Goal: Use online tool/utility: Utilize a website feature to perform a specific function

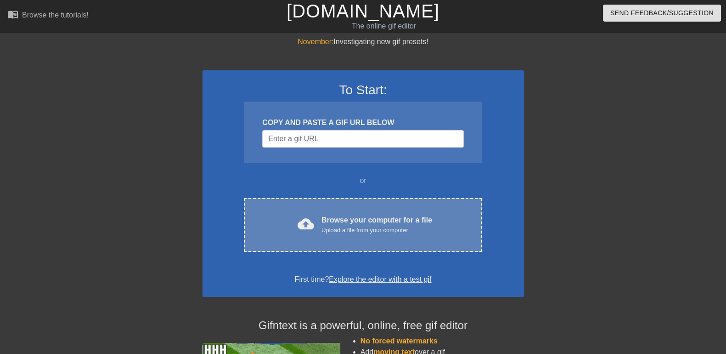
click at [383, 225] on div "Upload a file from your computer" at bounding box center [376, 229] width 111 height 9
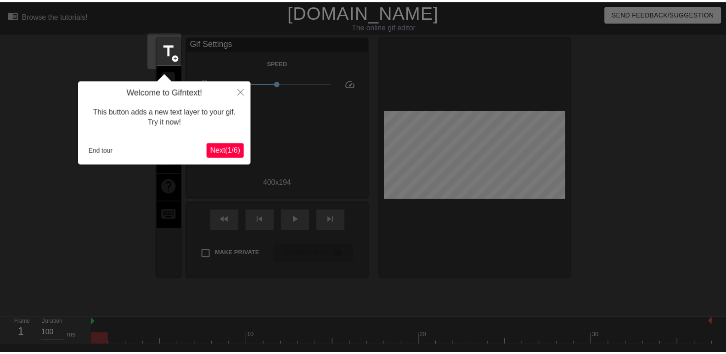
scroll to position [23, 0]
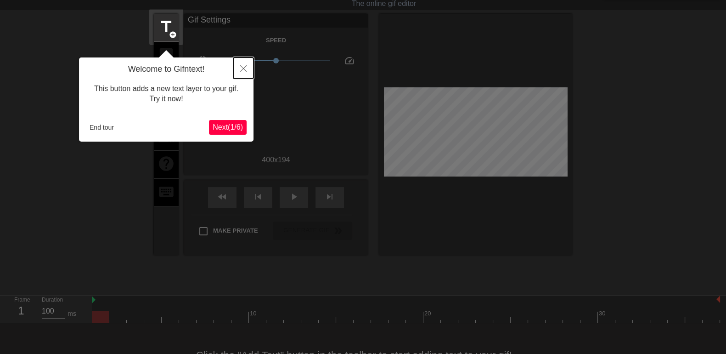
click at [241, 68] on icon "Close" at bounding box center [243, 68] width 6 height 6
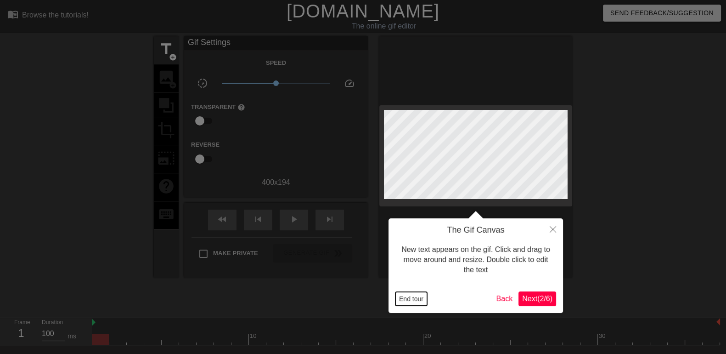
click at [408, 297] on button "End tour" at bounding box center [411, 299] width 32 height 14
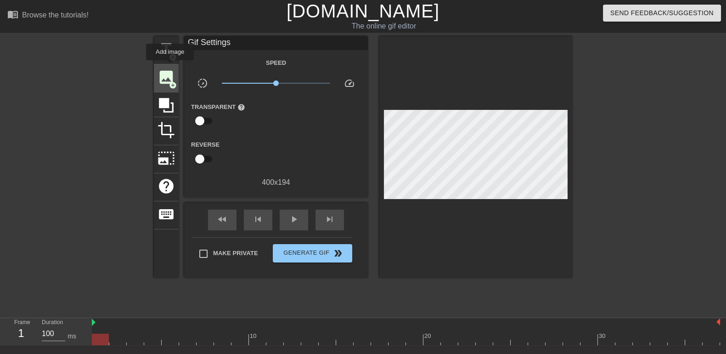
click at [170, 67] on div "image add_circle" at bounding box center [166, 78] width 25 height 28
click at [169, 47] on span "title" at bounding box center [166, 48] width 17 height 17
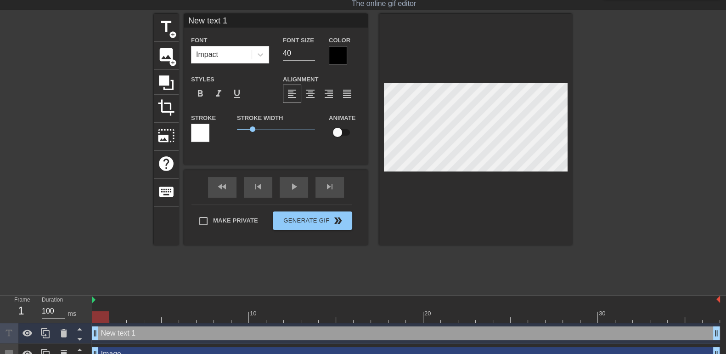
scroll to position [34, 0]
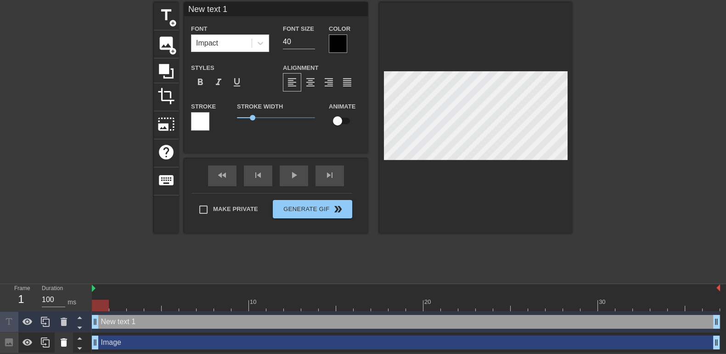
click at [67, 341] on icon at bounding box center [63, 342] width 11 height 11
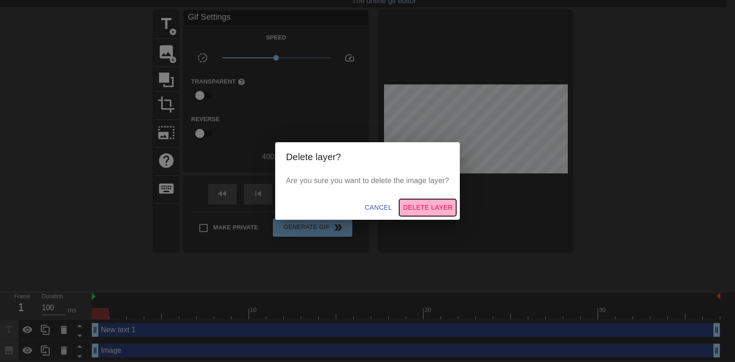
click at [418, 208] on span "Delete Layer" at bounding box center [428, 207] width 50 height 11
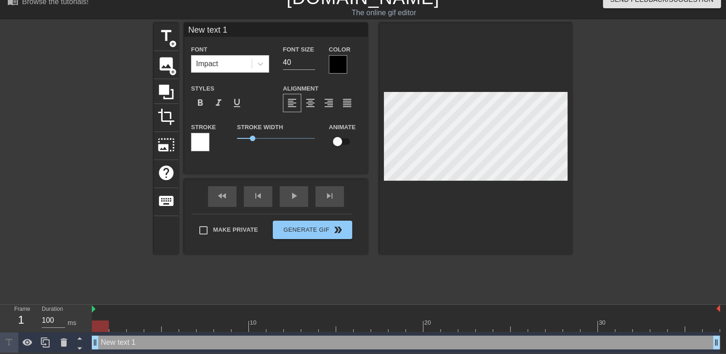
scroll to position [1, 1]
type input "F"
type textarea "F"
type input "Fr"
type textarea "Fr"
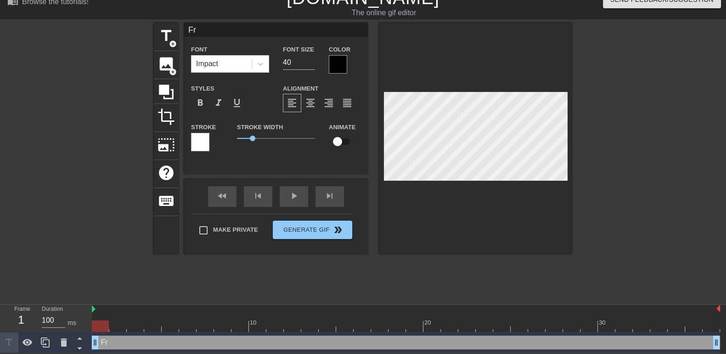
type input "Fri"
type textarea "Fri"
type input "Frid"
type textarea "Frid"
type input "[PERSON_NAME]"
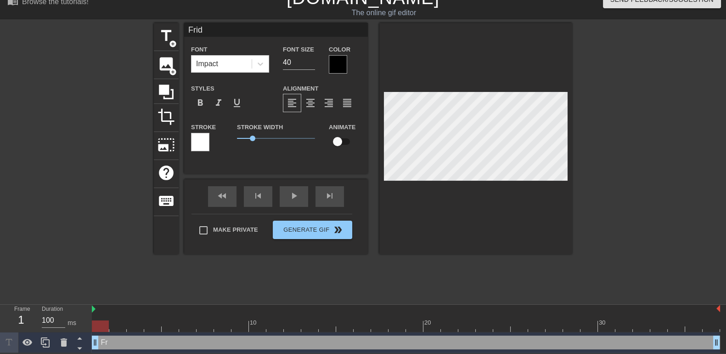
type textarea "[PERSON_NAME]"
type input "[DATE]"
type textarea "[DATE]"
click at [334, 65] on div at bounding box center [338, 64] width 18 height 18
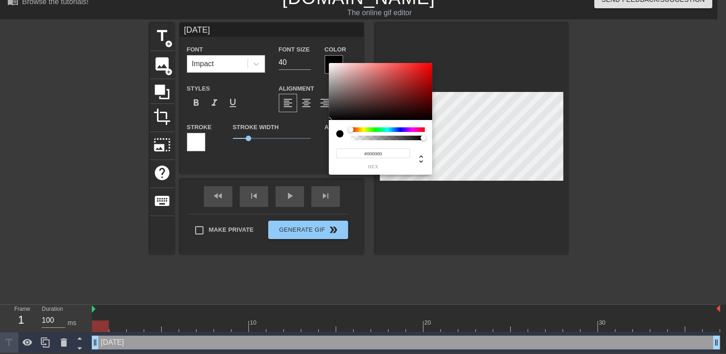
scroll to position [5, 0]
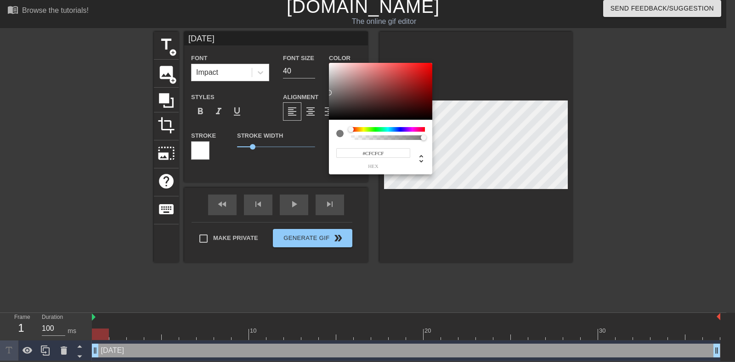
type input "#FFFFFF"
drag, startPoint x: 367, startPoint y: 99, endPoint x: 321, endPoint y: 44, distance: 72.1
click at [321, 44] on div "#FFFFFF hex" at bounding box center [367, 181] width 735 height 362
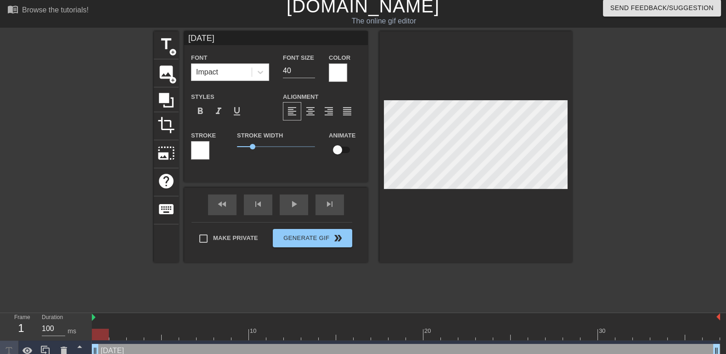
click at [204, 145] on div at bounding box center [200, 150] width 18 height 18
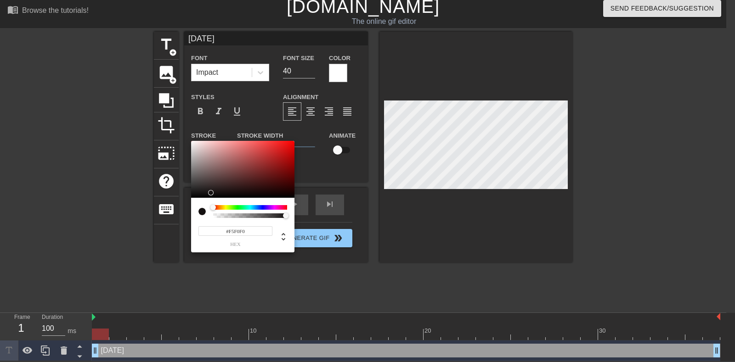
type input "#000000"
drag, startPoint x: 218, startPoint y: 151, endPoint x: 178, endPoint y: 201, distance: 64.0
click at [178, 201] on div "#000000 hex" at bounding box center [367, 181] width 735 height 362
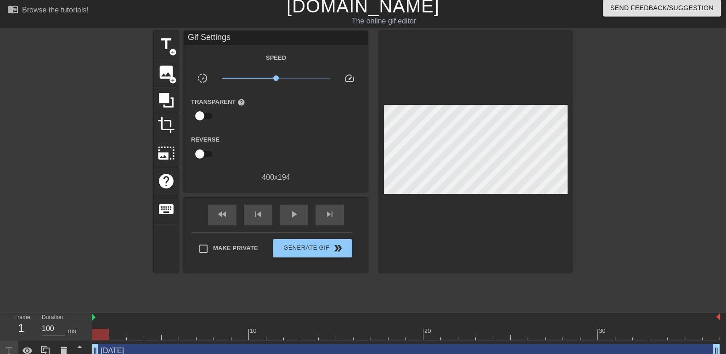
click at [646, 178] on div at bounding box center [652, 169] width 138 height 276
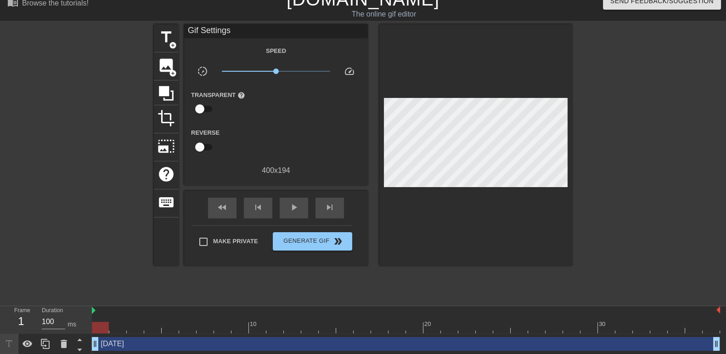
scroll to position [14, 0]
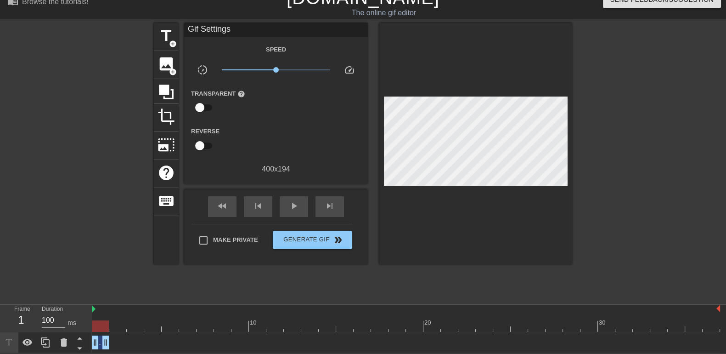
drag, startPoint x: 716, startPoint y: 338, endPoint x: 86, endPoint y: 342, distance: 629.2
click at [86, 342] on div "Frame 1 Duration 100 ms 10 20 30 [DATE] drag_handle drag_handle" at bounding box center [363, 328] width 726 height 48
drag, startPoint x: 106, startPoint y: 342, endPoint x: 82, endPoint y: 341, distance: 23.5
click at [82, 341] on div "Frame 1 Duration 100 ms 10 20 30 [DATE] drag_handle drag_handle" at bounding box center [363, 328] width 726 height 48
drag, startPoint x: 95, startPoint y: 340, endPoint x: 112, endPoint y: 342, distance: 17.1
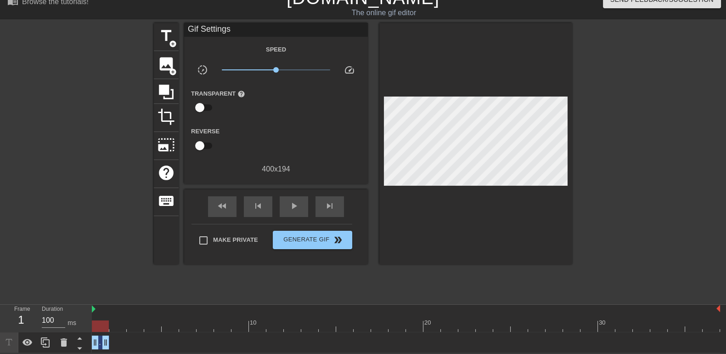
click at [113, 342] on div "[DATE] drag_handle drag_handle" at bounding box center [406, 342] width 628 height 14
click at [45, 340] on icon at bounding box center [45, 342] width 11 height 11
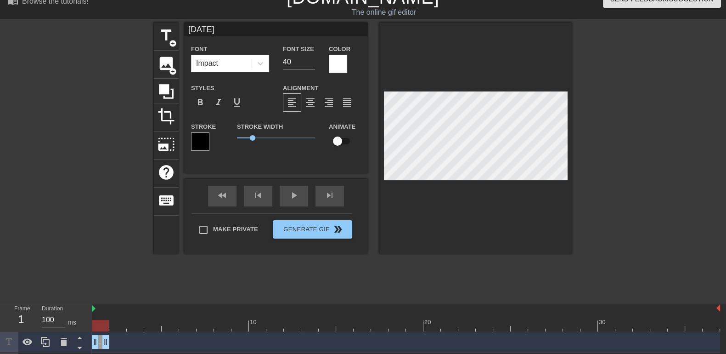
scroll to position [34, 0]
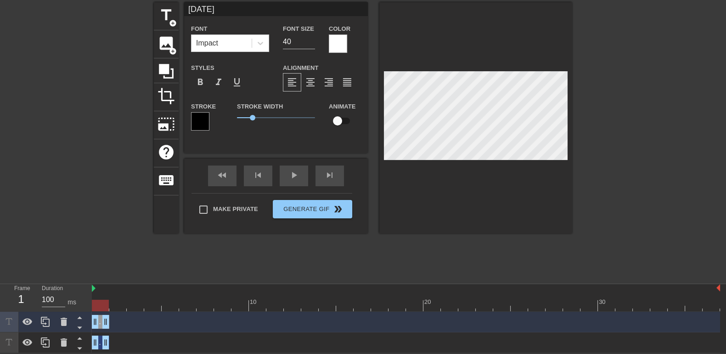
drag, startPoint x: 96, startPoint y: 321, endPoint x: 115, endPoint y: 321, distance: 18.8
click at [115, 321] on div "[DATE] drag_handle drag_handle" at bounding box center [406, 322] width 628 height 14
drag, startPoint x: 104, startPoint y: 320, endPoint x: 117, endPoint y: 320, distance: 13.3
drag, startPoint x: 94, startPoint y: 321, endPoint x: 105, endPoint y: 321, distance: 10.6
click at [105, 321] on div "[DATE] drag_handle drag_handle" at bounding box center [406, 322] width 628 height 14
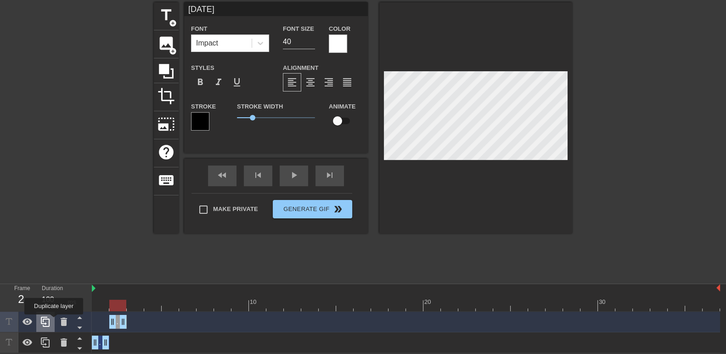
click at [51, 321] on icon at bounding box center [45, 321] width 11 height 11
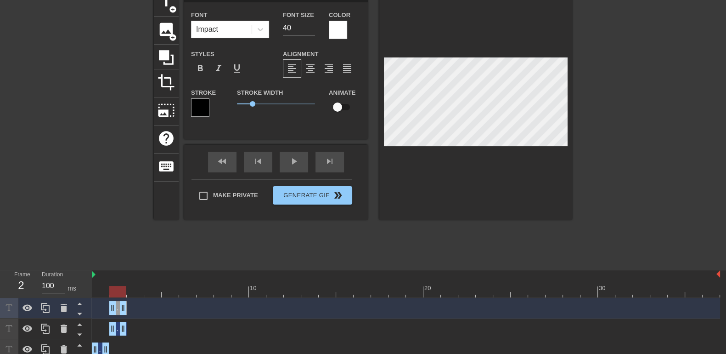
scroll to position [55, 0]
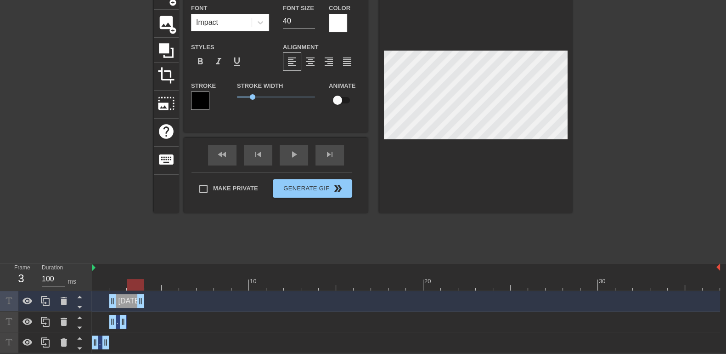
drag, startPoint x: 123, startPoint y: 295, endPoint x: 133, endPoint y: 295, distance: 10.1
drag, startPoint x: 113, startPoint y: 302, endPoint x: 128, endPoint y: 302, distance: 14.7
click at [43, 306] on div at bounding box center [45, 301] width 18 height 20
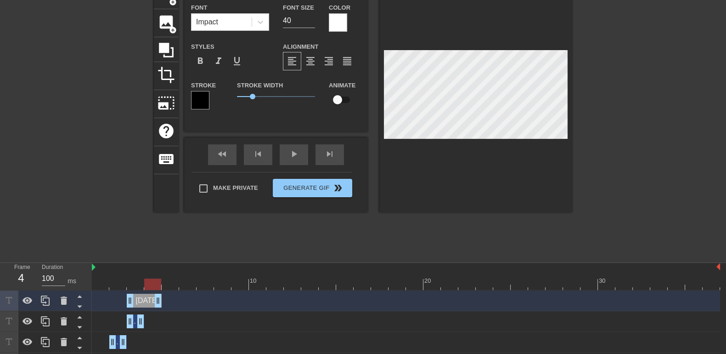
drag, startPoint x: 141, startPoint y: 300, endPoint x: 152, endPoint y: 300, distance: 10.1
drag, startPoint x: 131, startPoint y: 303, endPoint x: 143, endPoint y: 302, distance: 12.0
click at [143, 302] on div "[DATE] drag_handle drag_handle" at bounding box center [406, 300] width 628 height 14
click at [47, 301] on icon at bounding box center [45, 300] width 11 height 11
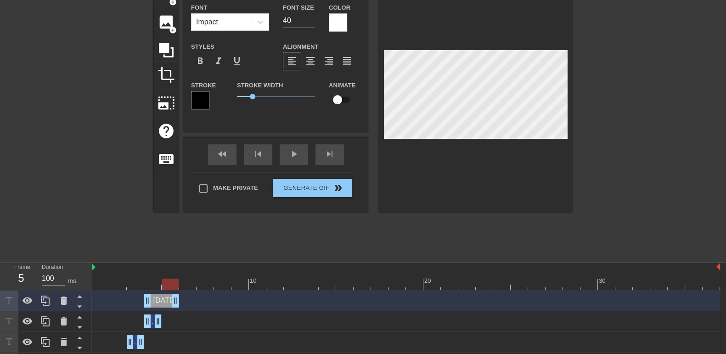
drag, startPoint x: 158, startPoint y: 299, endPoint x: 168, endPoint y: 299, distance: 9.2
drag, startPoint x: 147, startPoint y: 300, endPoint x: 156, endPoint y: 299, distance: 9.2
click at [156, 299] on div "[DATE] drag_handle drag_handle" at bounding box center [406, 300] width 628 height 14
click at [50, 304] on icon at bounding box center [45, 300] width 11 height 11
drag, startPoint x: 175, startPoint y: 301, endPoint x: 183, endPoint y: 300, distance: 8.3
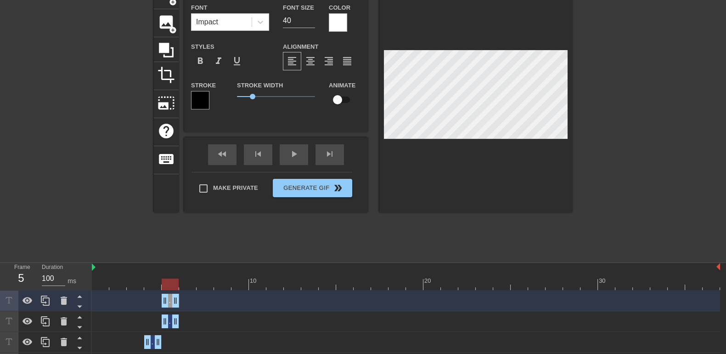
click at [183, 300] on div "[DATE] drag_handle drag_handle" at bounding box center [406, 300] width 628 height 14
drag, startPoint x: 177, startPoint y: 299, endPoint x: 187, endPoint y: 299, distance: 10.1
drag, startPoint x: 163, startPoint y: 302, endPoint x: 174, endPoint y: 302, distance: 10.6
click at [174, 302] on div "[DATE] drag_handle drag_handle" at bounding box center [406, 300] width 628 height 14
click at [44, 300] on icon at bounding box center [45, 300] width 9 height 10
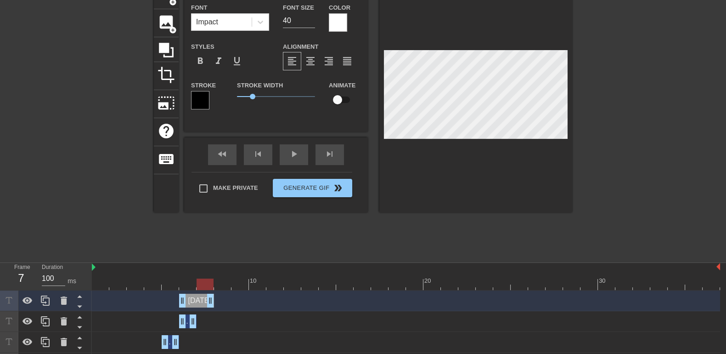
drag, startPoint x: 196, startPoint y: 299, endPoint x: 190, endPoint y: 300, distance: 5.6
drag, startPoint x: 183, startPoint y: 302, endPoint x: 192, endPoint y: 301, distance: 9.2
click at [192, 301] on div "[DATE] drag_handle drag_handle" at bounding box center [406, 300] width 628 height 14
click at [45, 300] on icon at bounding box center [45, 300] width 11 height 11
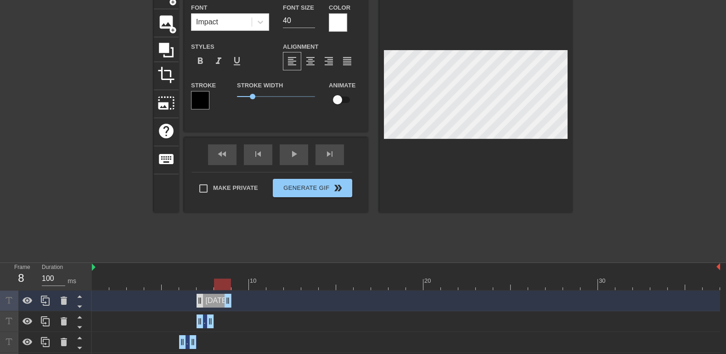
drag, startPoint x: 214, startPoint y: 299, endPoint x: 200, endPoint y: 297, distance: 13.5
drag, startPoint x: 197, startPoint y: 298, endPoint x: 207, endPoint y: 298, distance: 9.2
click at [207, 298] on div "[DATE] drag_handle drag_handle" at bounding box center [406, 300] width 628 height 14
click at [45, 301] on icon at bounding box center [45, 300] width 11 height 11
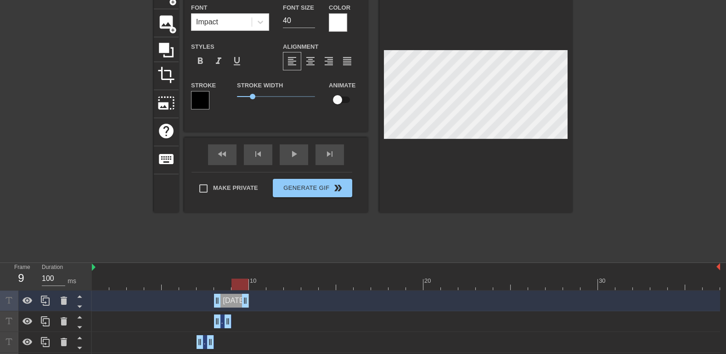
drag, startPoint x: 227, startPoint y: 303, endPoint x: 239, endPoint y: 303, distance: 11.9
drag, startPoint x: 217, startPoint y: 300, endPoint x: 229, endPoint y: 299, distance: 12.0
click at [229, 299] on div "[DATE] drag_handle drag_handle" at bounding box center [406, 300] width 628 height 14
click at [43, 300] on icon at bounding box center [45, 300] width 9 height 10
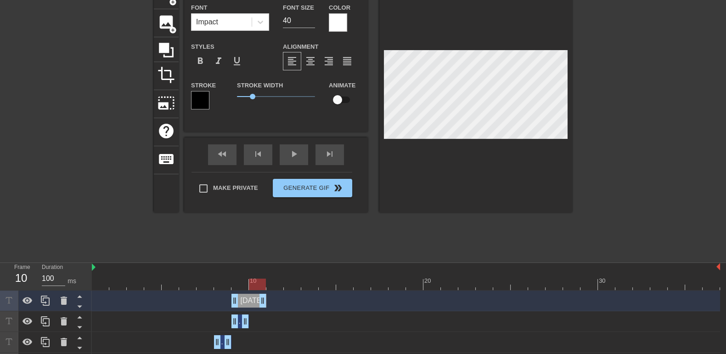
drag, startPoint x: 246, startPoint y: 302, endPoint x: 257, endPoint y: 301, distance: 11.1
drag, startPoint x: 233, startPoint y: 299, endPoint x: 244, endPoint y: 299, distance: 10.6
click at [244, 299] on div "[DATE] drag_handle drag_handle" at bounding box center [406, 300] width 628 height 14
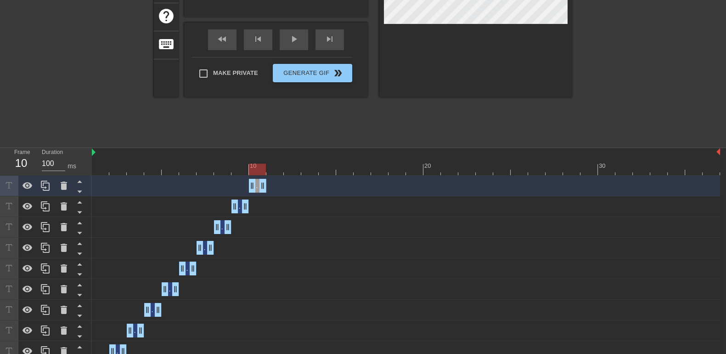
scroll to position [113, 0]
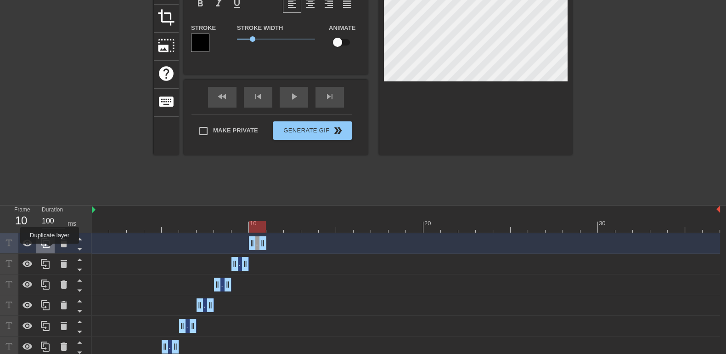
click at [45, 250] on div at bounding box center [45, 243] width 18 height 20
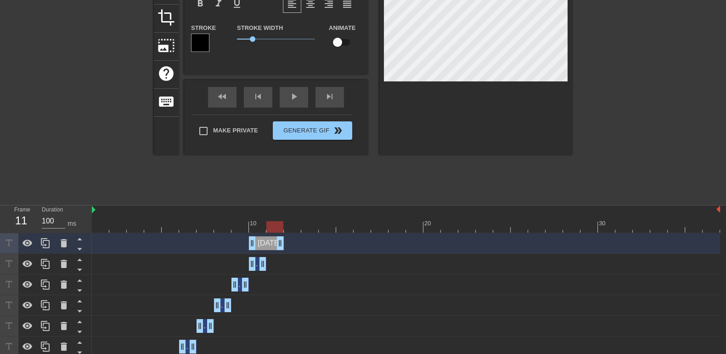
drag, startPoint x: 265, startPoint y: 245, endPoint x: 277, endPoint y: 244, distance: 12.4
click at [262, 244] on div "[DATE] drag_handle drag_handle" at bounding box center [406, 243] width 628 height 14
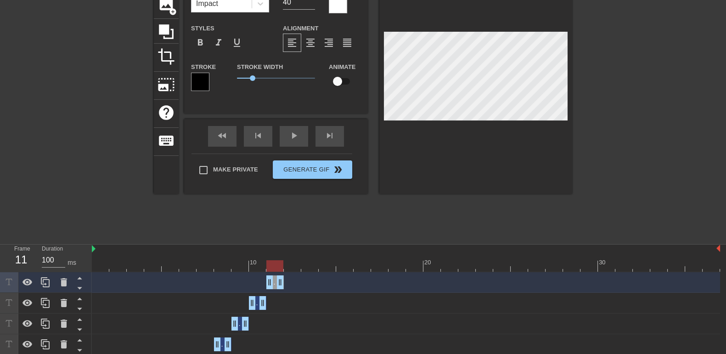
scroll to position [55, 0]
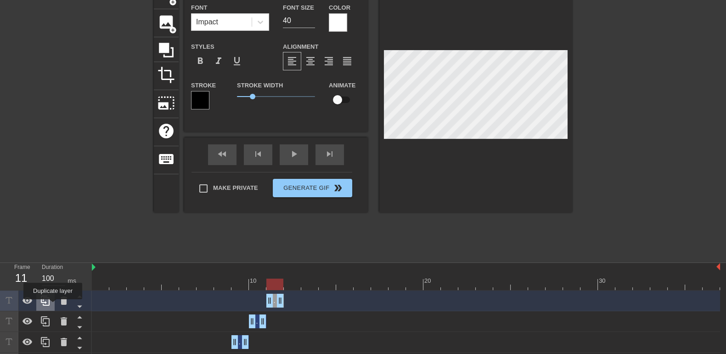
click at [48, 304] on icon at bounding box center [45, 300] width 9 height 10
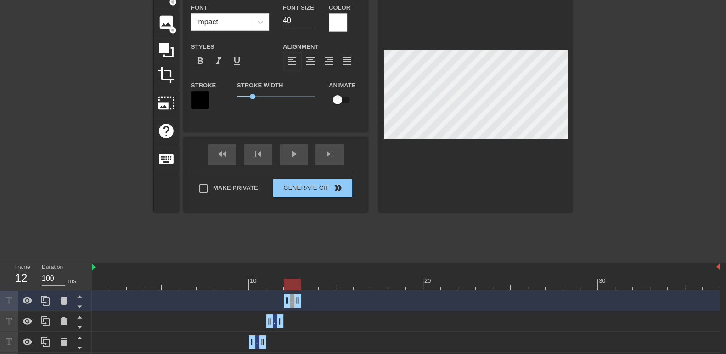
drag, startPoint x: 271, startPoint y: 302, endPoint x: 280, endPoint y: 304, distance: 9.3
click at [280, 304] on div "[DATE] drag_handle drag_handle" at bounding box center [406, 300] width 628 height 14
click at [48, 304] on icon at bounding box center [45, 300] width 11 height 11
drag, startPoint x: 299, startPoint y: 300, endPoint x: 310, endPoint y: 299, distance: 11.1
drag, startPoint x: 289, startPoint y: 301, endPoint x: 301, endPoint y: 300, distance: 11.9
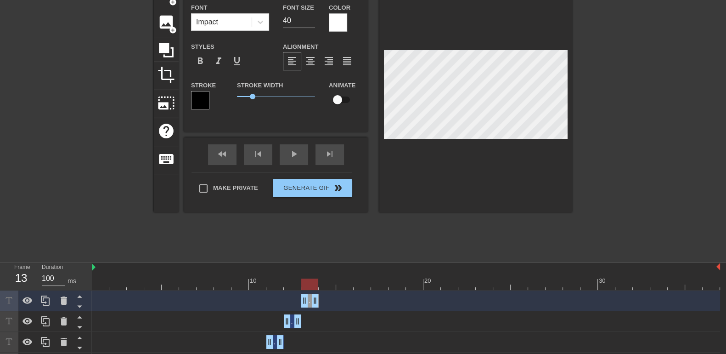
click at [301, 300] on div "[DATE] drag_handle drag_handle" at bounding box center [406, 300] width 628 height 14
click at [377, 108] on div "title add_circle image add_circle crop photo_size_select_large help keyboard [D…" at bounding box center [363, 96] width 418 height 231
click at [46, 302] on icon at bounding box center [45, 300] width 9 height 10
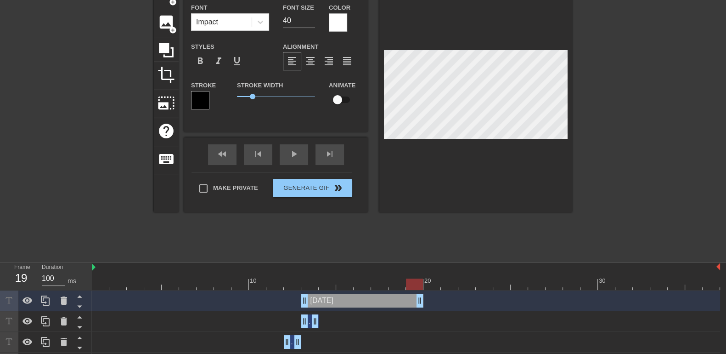
drag, startPoint x: 316, startPoint y: 303, endPoint x: 418, endPoint y: 298, distance: 102.1
click at [309, 321] on div "[DATE] drag_handle drag_handle" at bounding box center [309, 321] width 17 height 14
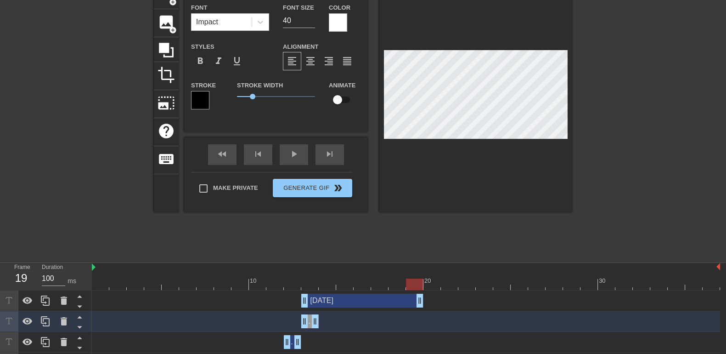
click at [299, 287] on div at bounding box center [406, 283] width 628 height 11
click at [309, 287] on div at bounding box center [406, 283] width 628 height 11
click at [300, 287] on div at bounding box center [406, 283] width 628 height 11
click at [44, 344] on icon at bounding box center [45, 341] width 11 height 11
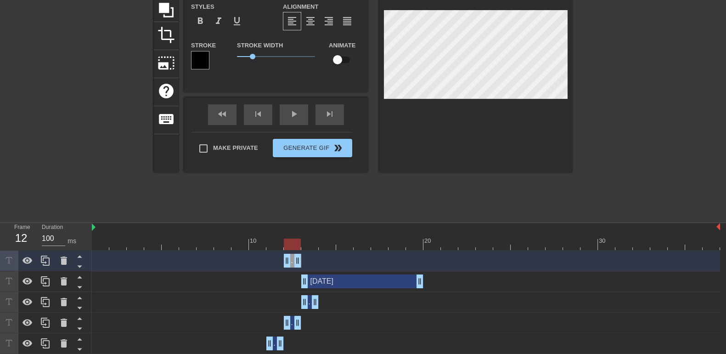
scroll to position [113, 0]
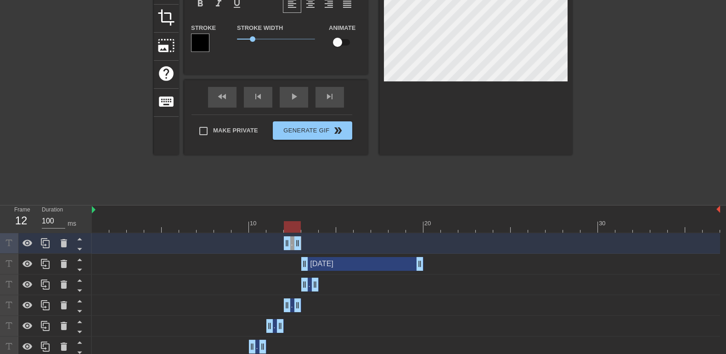
click at [382, 267] on div "[DATE] drag_handle drag_handle" at bounding box center [362, 264] width 122 height 14
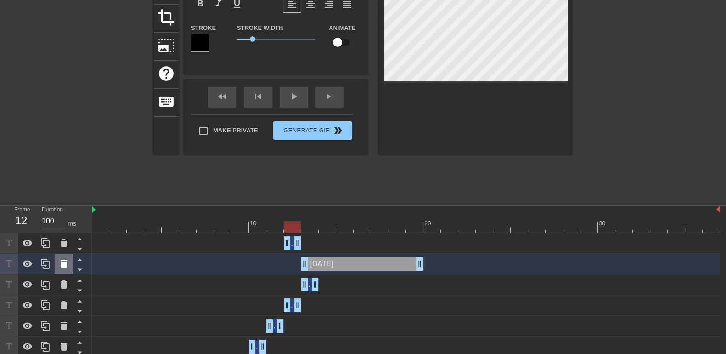
click at [60, 267] on icon at bounding box center [63, 263] width 11 height 11
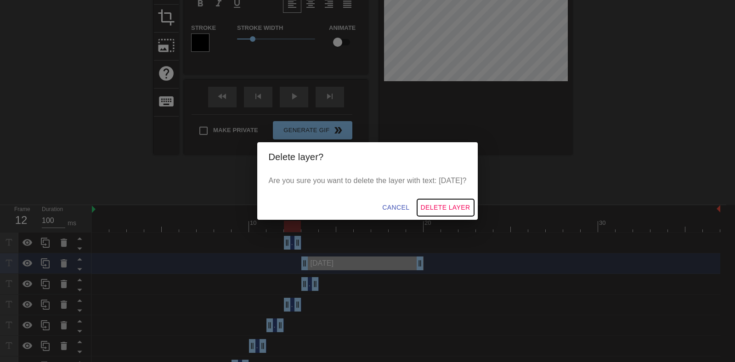
click at [429, 209] on span "Delete Layer" at bounding box center [446, 207] width 50 height 11
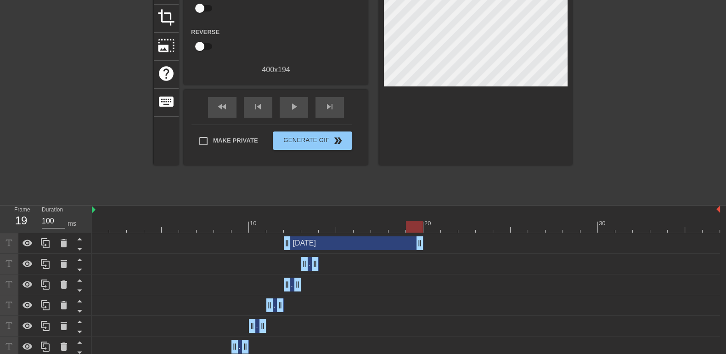
drag, startPoint x: 299, startPoint y: 241, endPoint x: 413, endPoint y: 244, distance: 114.9
drag, startPoint x: 289, startPoint y: 245, endPoint x: 417, endPoint y: 247, distance: 128.1
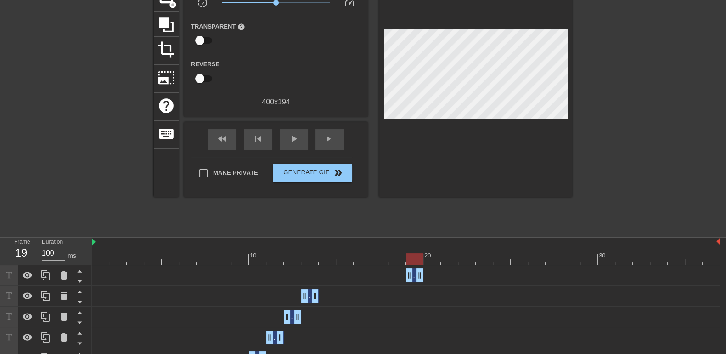
scroll to position [55, 0]
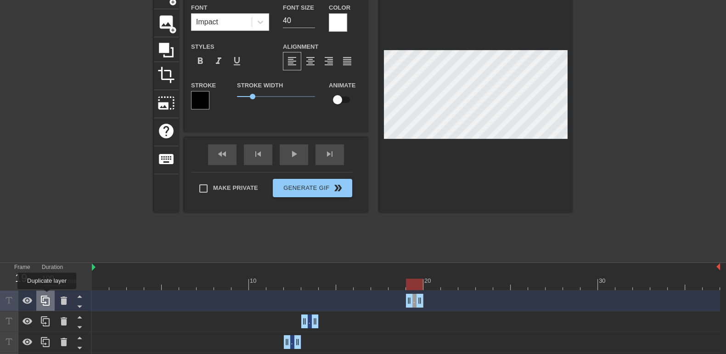
click at [47, 296] on icon at bounding box center [45, 300] width 11 height 11
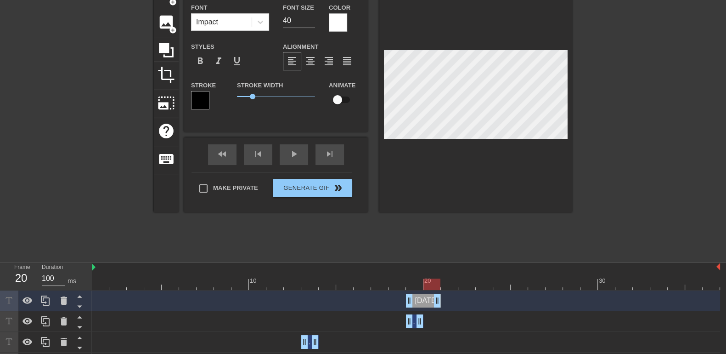
drag, startPoint x: 423, startPoint y: 300, endPoint x: 432, endPoint y: 300, distance: 9.6
drag, startPoint x: 410, startPoint y: 299, endPoint x: 422, endPoint y: 298, distance: 11.5
click at [422, 298] on div "[DATE] drag_handle drag_handle" at bounding box center [406, 300] width 628 height 14
click at [49, 297] on icon at bounding box center [45, 300] width 9 height 10
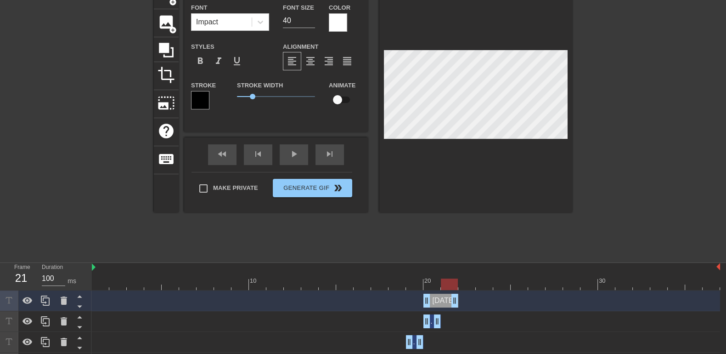
drag, startPoint x: 439, startPoint y: 297, endPoint x: 448, endPoint y: 297, distance: 9.7
drag, startPoint x: 428, startPoint y: 301, endPoint x: 437, endPoint y: 300, distance: 9.3
click at [437, 300] on div "[DATE] drag_handle drag_handle" at bounding box center [406, 300] width 628 height 14
click at [51, 301] on icon at bounding box center [45, 300] width 11 height 11
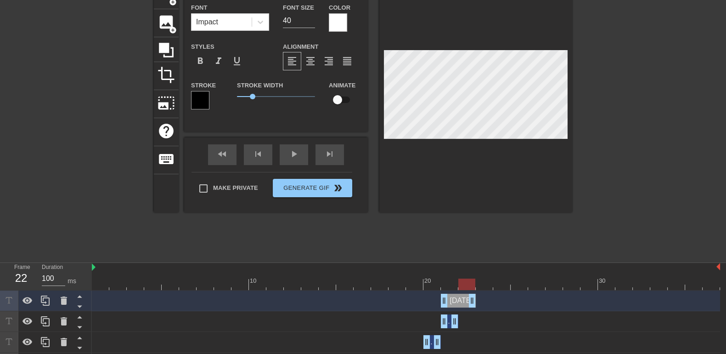
drag, startPoint x: 454, startPoint y: 302, endPoint x: 464, endPoint y: 301, distance: 10.1
drag, startPoint x: 445, startPoint y: 299, endPoint x: 456, endPoint y: 300, distance: 11.5
click at [456, 300] on div "[DATE] drag_handle drag_handle" at bounding box center [406, 300] width 628 height 14
click at [45, 299] on icon at bounding box center [45, 300] width 11 height 11
drag, startPoint x: 475, startPoint y: 299, endPoint x: 482, endPoint y: 299, distance: 6.4
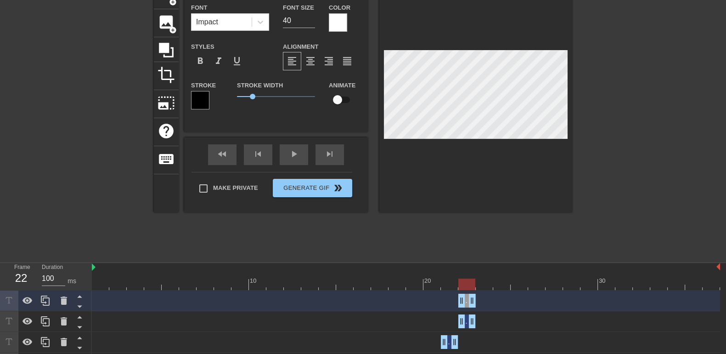
click at [482, 299] on div "[DATE] drag_handle drag_handle" at bounding box center [406, 300] width 628 height 14
drag, startPoint x: 472, startPoint y: 299, endPoint x: 481, endPoint y: 299, distance: 9.2
drag, startPoint x: 463, startPoint y: 300, endPoint x: 475, endPoint y: 300, distance: 12.4
click at [49, 303] on icon at bounding box center [45, 300] width 9 height 10
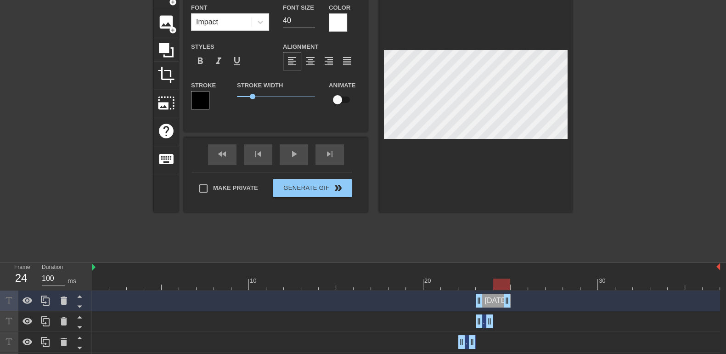
drag, startPoint x: 490, startPoint y: 302, endPoint x: 501, endPoint y: 302, distance: 10.1
drag, startPoint x: 480, startPoint y: 302, endPoint x: 490, endPoint y: 302, distance: 9.2
click at [490, 302] on div "[DATE] drag_handle drag_handle" at bounding box center [406, 300] width 628 height 14
click at [51, 299] on icon at bounding box center [45, 300] width 11 height 11
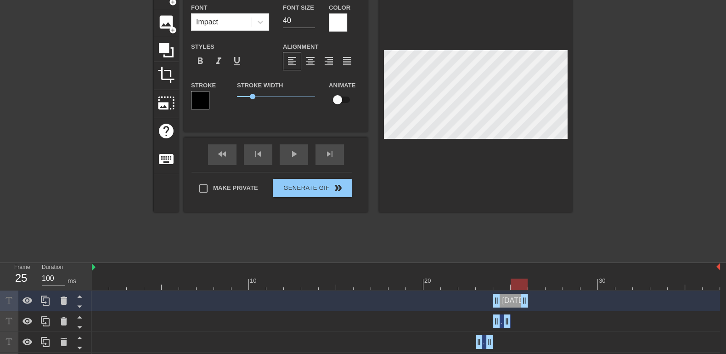
drag, startPoint x: 509, startPoint y: 300, endPoint x: 519, endPoint y: 299, distance: 10.7
drag, startPoint x: 497, startPoint y: 305, endPoint x: 507, endPoint y: 304, distance: 10.2
click at [507, 304] on div "[DATE] drag_handle drag_handle" at bounding box center [406, 300] width 628 height 14
click at [46, 299] on icon at bounding box center [45, 300] width 11 height 11
drag, startPoint x: 527, startPoint y: 295, endPoint x: 539, endPoint y: 295, distance: 12.4
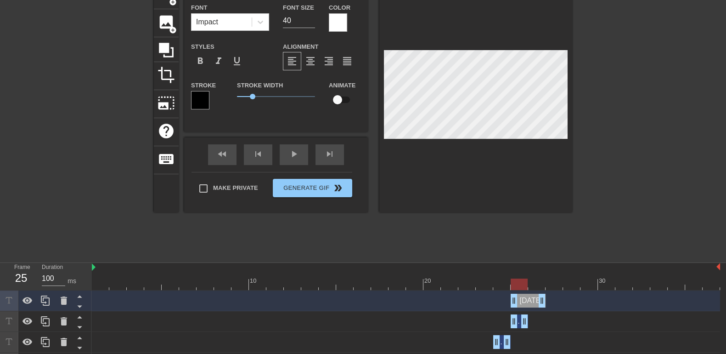
drag, startPoint x: 514, startPoint y: 301, endPoint x: 527, endPoint y: 300, distance: 12.4
click at [527, 300] on div "[DATE] drag_handle drag_handle" at bounding box center [406, 300] width 628 height 14
click at [48, 299] on icon at bounding box center [45, 300] width 11 height 11
drag, startPoint x: 541, startPoint y: 300, endPoint x: 554, endPoint y: 300, distance: 13.8
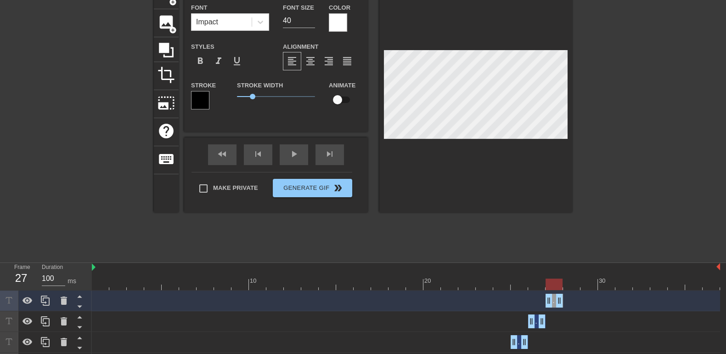
drag, startPoint x: 530, startPoint y: 303, endPoint x: 541, endPoint y: 302, distance: 10.1
click at [541, 302] on div "[DATE] drag_handle drag_handle" at bounding box center [406, 300] width 628 height 14
click at [48, 299] on icon at bounding box center [45, 300] width 11 height 11
drag, startPoint x: 562, startPoint y: 300, endPoint x: 572, endPoint y: 299, distance: 10.1
drag, startPoint x: 551, startPoint y: 299, endPoint x: 560, endPoint y: 299, distance: 9.2
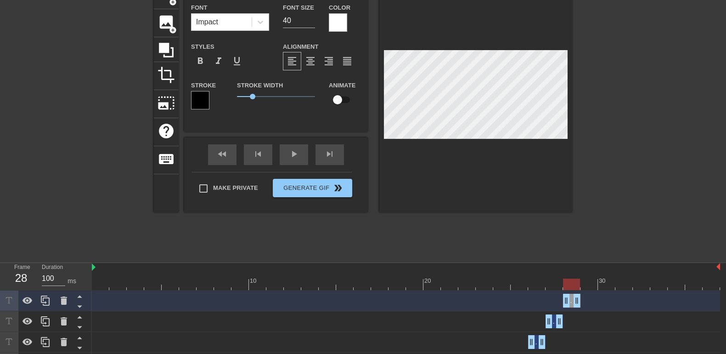
click at [560, 299] on div "[DATE] drag_handle drag_handle" at bounding box center [406, 300] width 628 height 14
click at [48, 304] on icon at bounding box center [45, 300] width 9 height 10
drag, startPoint x: 578, startPoint y: 301, endPoint x: 589, endPoint y: 300, distance: 11.5
drag, startPoint x: 567, startPoint y: 301, endPoint x: 580, endPoint y: 300, distance: 12.4
click at [580, 300] on div "[DATE] drag_handle drag_handle" at bounding box center [406, 300] width 628 height 14
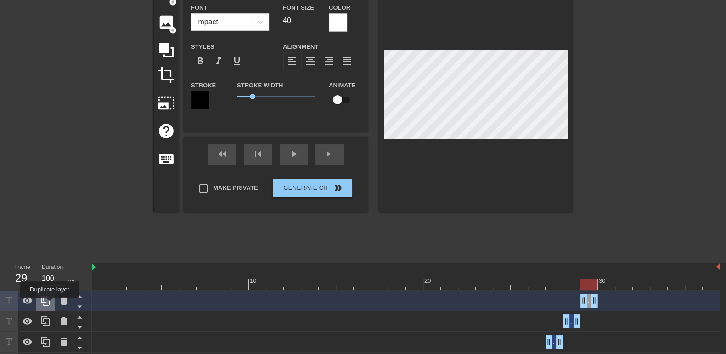
click at [50, 304] on icon at bounding box center [45, 300] width 11 height 11
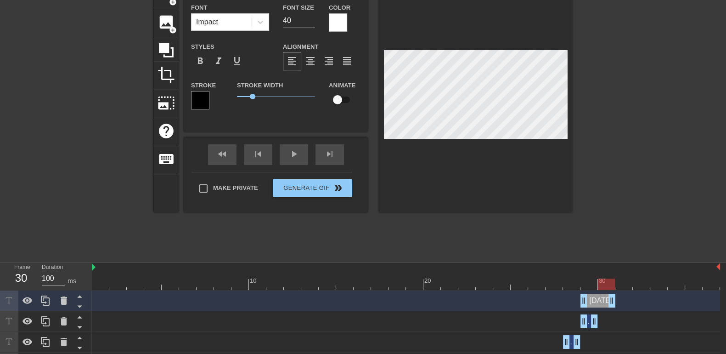
drag, startPoint x: 592, startPoint y: 302, endPoint x: 603, endPoint y: 302, distance: 10.6
drag, startPoint x: 586, startPoint y: 303, endPoint x: 598, endPoint y: 303, distance: 12.4
click at [572, 116] on div at bounding box center [475, 96] width 193 height 231
click at [49, 302] on icon at bounding box center [45, 300] width 9 height 10
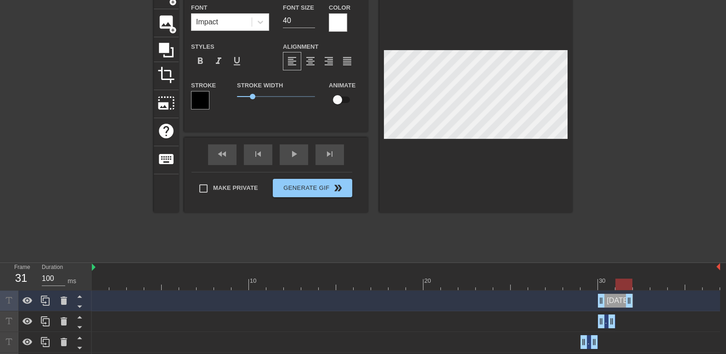
drag, startPoint x: 614, startPoint y: 298, endPoint x: 626, endPoint y: 298, distance: 11.5
drag, startPoint x: 603, startPoint y: 300, endPoint x: 616, endPoint y: 299, distance: 12.9
click at [575, 108] on div "title add_circle image add_circle crop photo_size_select_large help keyboard [D…" at bounding box center [363, 119] width 726 height 276
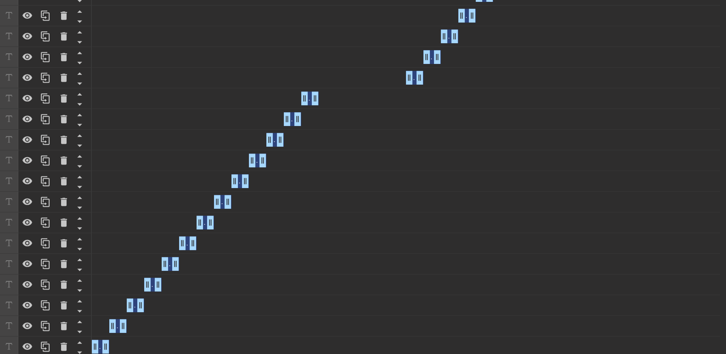
scroll to position [530, 0]
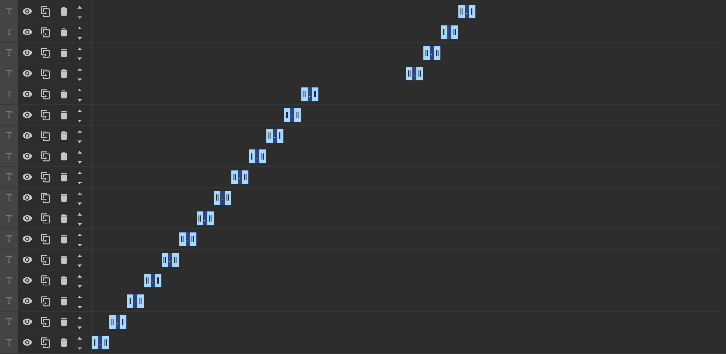
click at [113, 339] on div "[DATE] drag_handle drag_handle" at bounding box center [406, 342] width 628 height 14
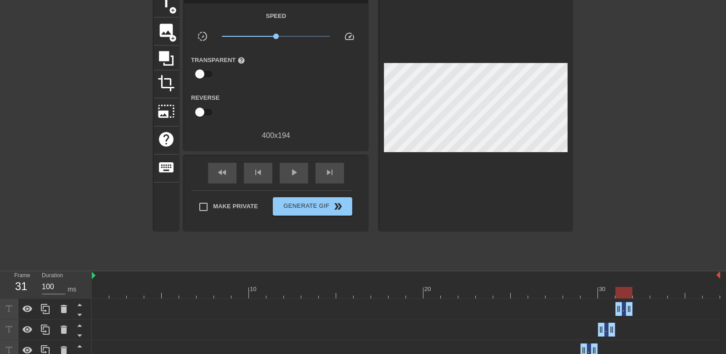
scroll to position [0, 0]
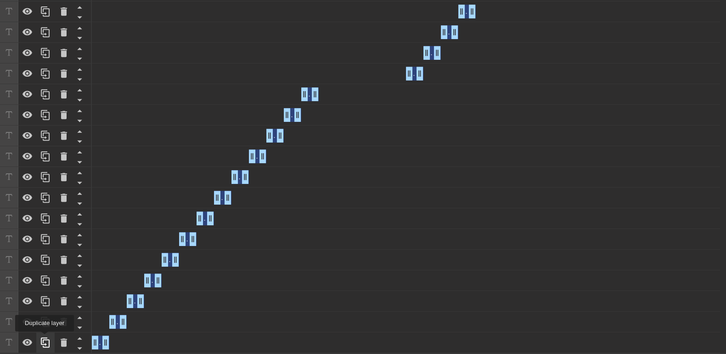
click at [45, 338] on icon at bounding box center [45, 342] width 11 height 11
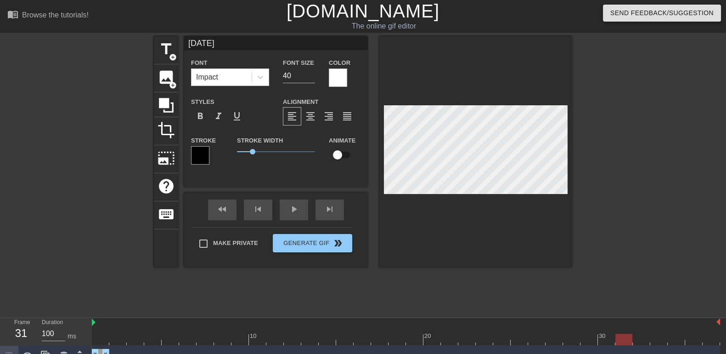
scroll to position [57, 0]
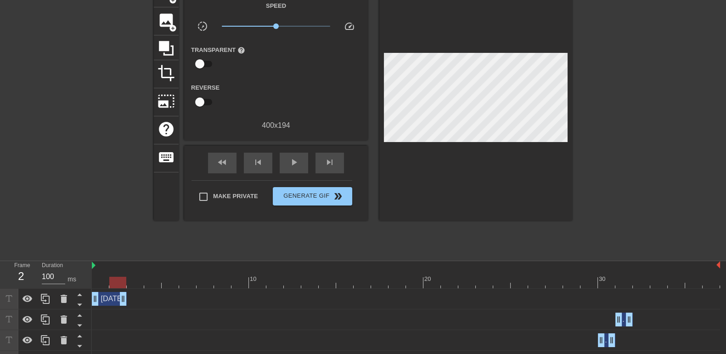
drag, startPoint x: 104, startPoint y: 299, endPoint x: 115, endPoint y: 299, distance: 10.6
drag, startPoint x: 119, startPoint y: 300, endPoint x: 106, endPoint y: 302, distance: 13.4
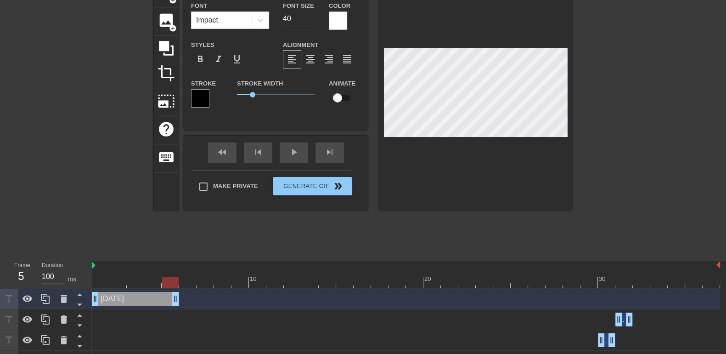
drag, startPoint x: 107, startPoint y: 299, endPoint x: 181, endPoint y: 296, distance: 74.5
click at [181, 296] on div "[DATE] drag_handle drag_handle" at bounding box center [406, 299] width 628 height 14
type input "[PERSON_NAME]"
type textarea "[PERSON_NAME]"
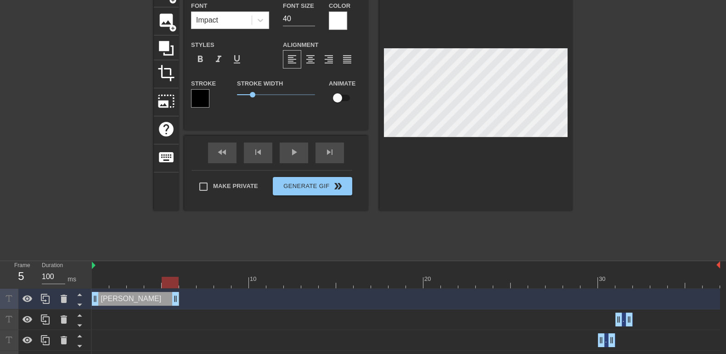
type input "Frid"
type textarea "Frid"
type input "Fri"
type textarea "Fri"
type input "Fr"
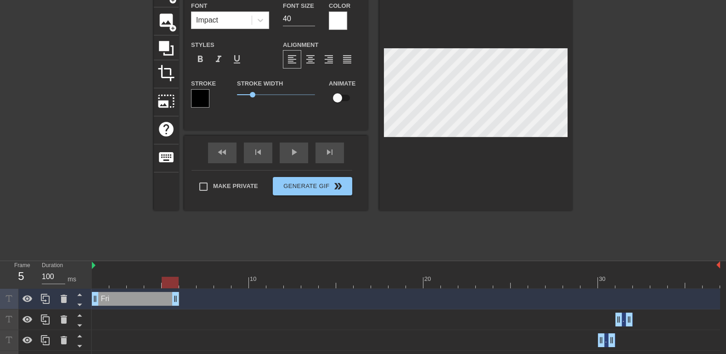
type textarea "Fr"
type input "F"
type textarea "F"
type input "M"
type textarea "M"
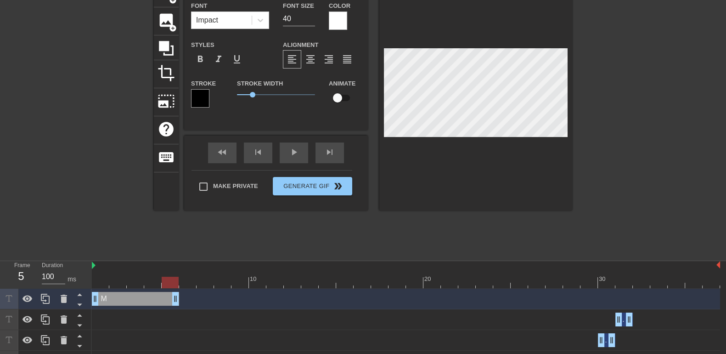
type input "Me"
type textarea "Me"
click at [567, 45] on div at bounding box center [475, 94] width 193 height 231
drag, startPoint x: 95, startPoint y: 297, endPoint x: 172, endPoint y: 295, distance: 77.2
click at [46, 297] on icon at bounding box center [45, 298] width 11 height 11
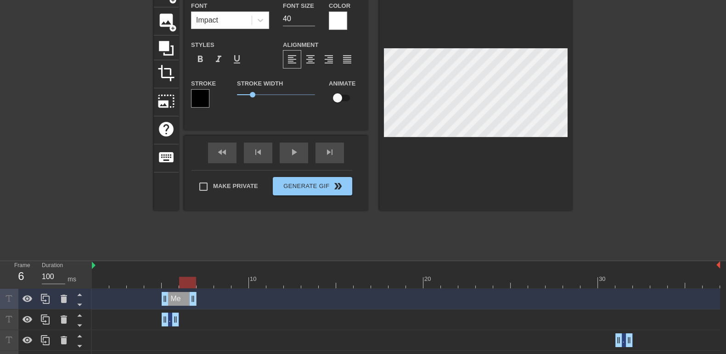
drag, startPoint x: 174, startPoint y: 298, endPoint x: 184, endPoint y: 298, distance: 10.1
drag, startPoint x: 165, startPoint y: 297, endPoint x: 176, endPoint y: 297, distance: 10.6
click at [176, 297] on div "Me drag_handle drag_handle" at bounding box center [406, 299] width 628 height 14
click at [46, 297] on icon at bounding box center [45, 298] width 11 height 11
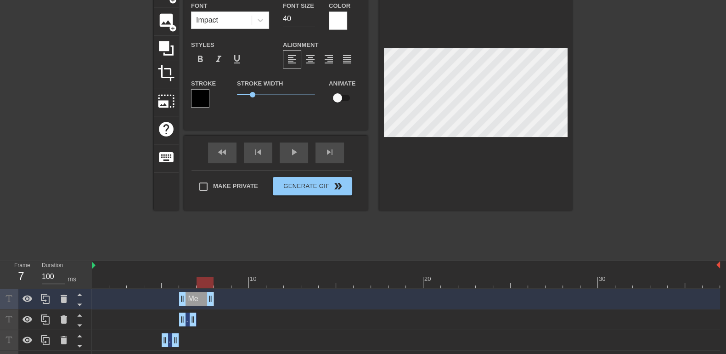
drag, startPoint x: 194, startPoint y: 300, endPoint x: 205, endPoint y: 299, distance: 10.6
drag, startPoint x: 184, startPoint y: 300, endPoint x: 194, endPoint y: 299, distance: 10.6
click at [194, 299] on div "Me drag_handle drag_handle" at bounding box center [406, 299] width 628 height 14
click at [50, 302] on icon at bounding box center [45, 298] width 11 height 11
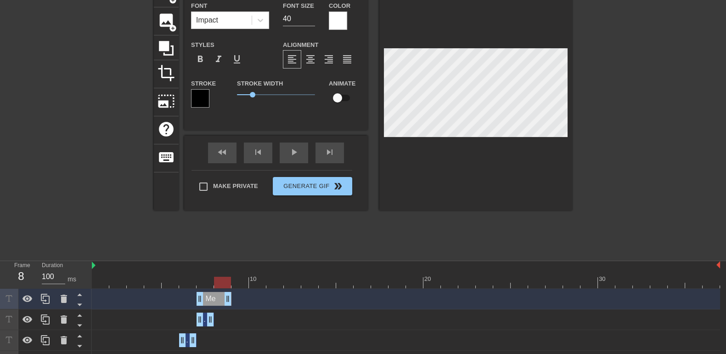
drag, startPoint x: 211, startPoint y: 300, endPoint x: 221, endPoint y: 300, distance: 10.1
drag, startPoint x: 197, startPoint y: 303, endPoint x: 211, endPoint y: 301, distance: 13.8
click at [211, 301] on div "Me drag_handle drag_handle" at bounding box center [406, 299] width 628 height 14
click at [48, 301] on icon at bounding box center [45, 298] width 11 height 11
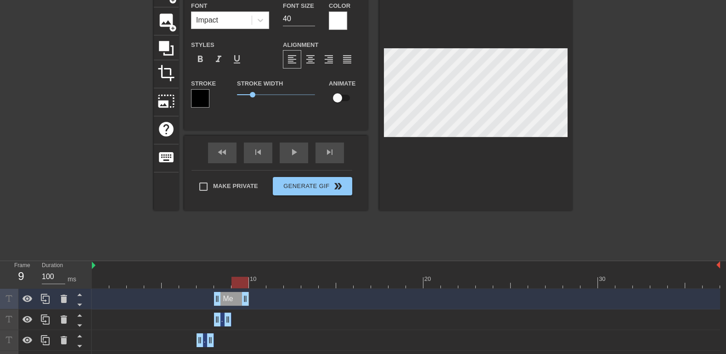
drag, startPoint x: 230, startPoint y: 299, endPoint x: 223, endPoint y: 299, distance: 6.4
drag, startPoint x: 219, startPoint y: 299, endPoint x: 230, endPoint y: 298, distance: 11.5
click at [230, 298] on div "Me drag_handle drag_handle" at bounding box center [406, 299] width 628 height 14
click at [49, 300] on icon at bounding box center [45, 298] width 9 height 10
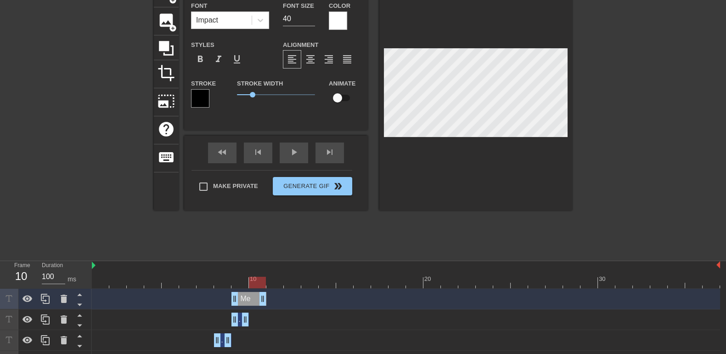
drag, startPoint x: 248, startPoint y: 299, endPoint x: 255, endPoint y: 299, distance: 6.9
drag, startPoint x: 236, startPoint y: 302, endPoint x: 248, endPoint y: 301, distance: 12.0
click at [248, 301] on div "Me drag_handle drag_handle" at bounding box center [406, 299] width 628 height 14
click at [44, 303] on icon at bounding box center [45, 298] width 9 height 10
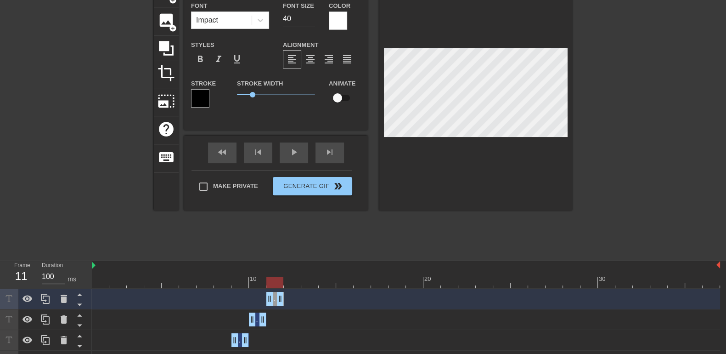
drag, startPoint x: 253, startPoint y: 299, endPoint x: 265, endPoint y: 299, distance: 12.4
click at [265, 299] on div "Me drag_handle drag_handle" at bounding box center [406, 299] width 628 height 14
click at [41, 299] on icon at bounding box center [45, 298] width 9 height 10
drag, startPoint x: 281, startPoint y: 301, endPoint x: 292, endPoint y: 299, distance: 11.2
drag, startPoint x: 272, startPoint y: 298, endPoint x: 282, endPoint y: 298, distance: 9.7
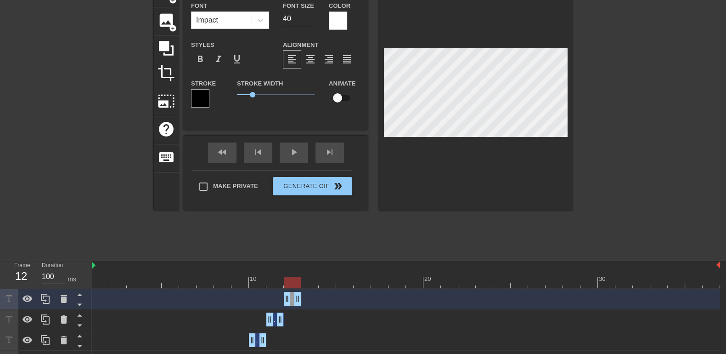
click at [282, 298] on div "Me drag_handle drag_handle" at bounding box center [406, 299] width 628 height 14
click at [45, 301] on icon at bounding box center [45, 298] width 11 height 11
drag, startPoint x: 299, startPoint y: 296, endPoint x: 309, endPoint y: 295, distance: 10.7
drag, startPoint x: 289, startPoint y: 298, endPoint x: 301, endPoint y: 298, distance: 11.5
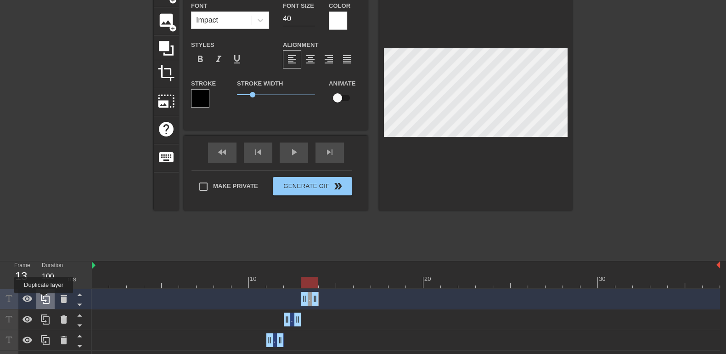
click at [44, 299] on icon at bounding box center [45, 298] width 11 height 11
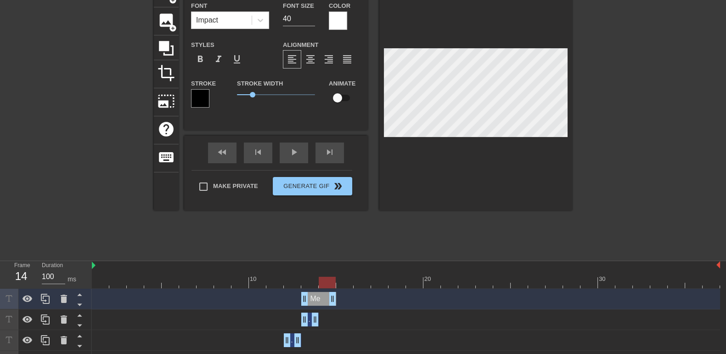
drag, startPoint x: 314, startPoint y: 296, endPoint x: 324, endPoint y: 296, distance: 10.1
drag, startPoint x: 304, startPoint y: 299, endPoint x: 316, endPoint y: 299, distance: 11.1
click at [316, 299] on div "Me drag_handle drag_handle" at bounding box center [406, 299] width 628 height 14
click at [47, 301] on icon at bounding box center [45, 298] width 11 height 11
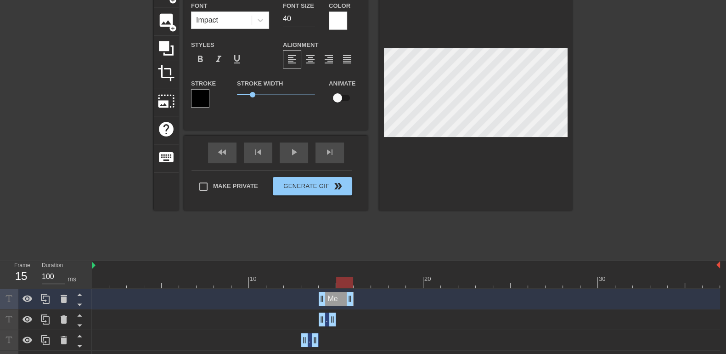
drag, startPoint x: 336, startPoint y: 299, endPoint x: 344, endPoint y: 298, distance: 8.3
drag, startPoint x: 322, startPoint y: 299, endPoint x: 334, endPoint y: 298, distance: 12.0
click at [334, 298] on div "Me drag_handle drag_handle" at bounding box center [406, 299] width 628 height 14
click at [52, 299] on div at bounding box center [45, 298] width 18 height 20
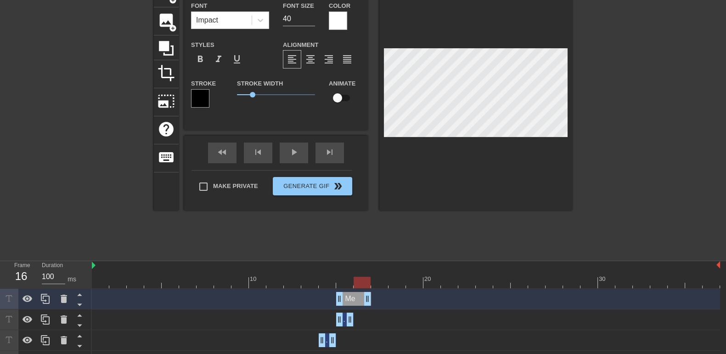
drag, startPoint x: 352, startPoint y: 299, endPoint x: 362, endPoint y: 298, distance: 10.6
drag, startPoint x: 339, startPoint y: 299, endPoint x: 349, endPoint y: 297, distance: 10.7
click at [349, 297] on div "Me drag_handle drag_handle" at bounding box center [406, 299] width 628 height 14
click at [42, 301] on icon at bounding box center [45, 298] width 11 height 11
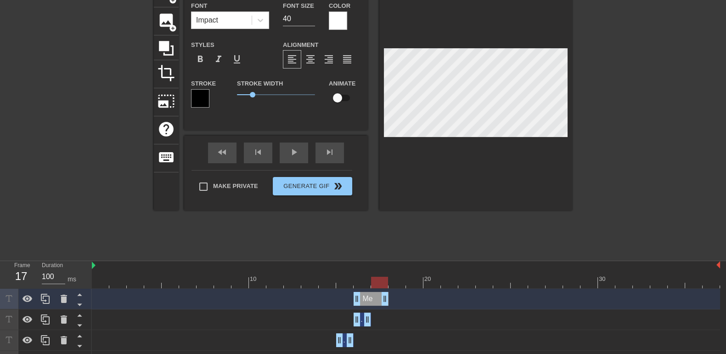
drag, startPoint x: 366, startPoint y: 299, endPoint x: 376, endPoint y: 299, distance: 10.1
drag, startPoint x: 357, startPoint y: 297, endPoint x: 370, endPoint y: 296, distance: 12.4
click at [370, 296] on div "Me drag_handle drag_handle" at bounding box center [406, 299] width 628 height 14
click at [46, 298] on icon at bounding box center [45, 298] width 11 height 11
drag, startPoint x: 386, startPoint y: 298, endPoint x: 396, endPoint y: 298, distance: 10.1
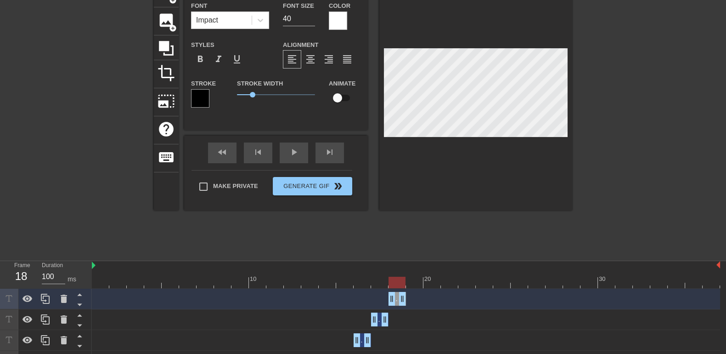
drag, startPoint x: 374, startPoint y: 299, endPoint x: 386, endPoint y: 299, distance: 11.5
click at [386, 299] on div "Me drag_handle drag_handle" at bounding box center [406, 299] width 628 height 14
click at [39, 304] on div at bounding box center [45, 298] width 18 height 20
drag, startPoint x: 402, startPoint y: 297, endPoint x: 417, endPoint y: 298, distance: 14.3
drag, startPoint x: 392, startPoint y: 298, endPoint x: 401, endPoint y: 298, distance: 9.7
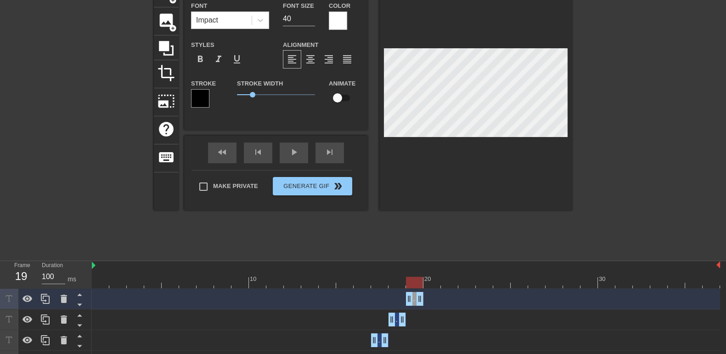
click at [401, 298] on div "Me drag_handle drag_handle" at bounding box center [406, 299] width 628 height 14
drag, startPoint x: 420, startPoint y: 295, endPoint x: 481, endPoint y: 290, distance: 61.3
click at [481, 290] on div "Me drag_handle drag_handle" at bounding box center [406, 298] width 628 height 21
click at [383, 49] on div at bounding box center [475, 94] width 193 height 231
drag, startPoint x: 409, startPoint y: 295, endPoint x: 479, endPoint y: 290, distance: 70.0
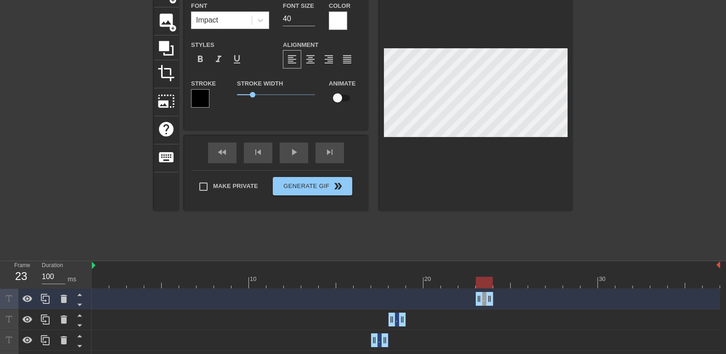
click at [479, 290] on div "Me drag_handle drag_handle" at bounding box center [406, 298] width 628 height 21
click at [45, 293] on icon at bounding box center [45, 298] width 11 height 11
drag, startPoint x: 491, startPoint y: 299, endPoint x: 503, endPoint y: 298, distance: 12.4
drag, startPoint x: 479, startPoint y: 299, endPoint x: 491, endPoint y: 298, distance: 12.4
click at [491, 298] on div "Me drag_handle drag_handle" at bounding box center [406, 299] width 628 height 14
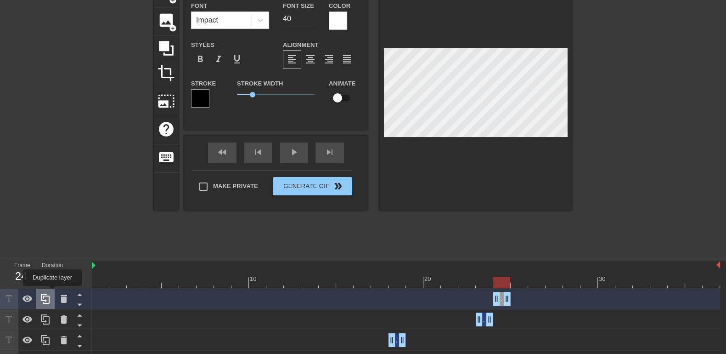
click at [51, 298] on div at bounding box center [45, 298] width 18 height 20
drag, startPoint x: 509, startPoint y: 295, endPoint x: 519, endPoint y: 295, distance: 10.1
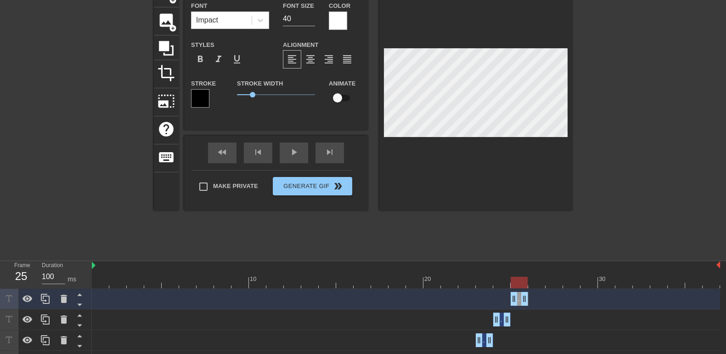
drag, startPoint x: 496, startPoint y: 299, endPoint x: 506, endPoint y: 299, distance: 9.7
click at [506, 299] on div "Me drag_handle drag_handle" at bounding box center [406, 299] width 628 height 14
click at [51, 298] on div at bounding box center [45, 298] width 18 height 20
drag, startPoint x: 526, startPoint y: 298, endPoint x: 535, endPoint y: 297, distance: 8.8
drag, startPoint x: 518, startPoint y: 299, endPoint x: 526, endPoint y: 299, distance: 7.4
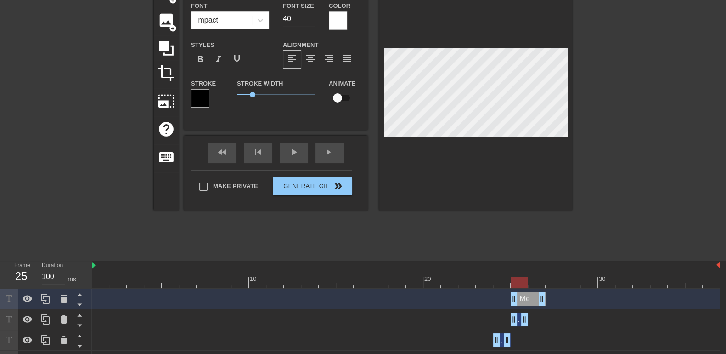
click at [526, 299] on div "Me drag_handle drag_handle" at bounding box center [528, 299] width 35 height 14
drag, startPoint x: 514, startPoint y: 299, endPoint x: 528, endPoint y: 298, distance: 13.9
click at [48, 303] on icon at bounding box center [45, 298] width 9 height 10
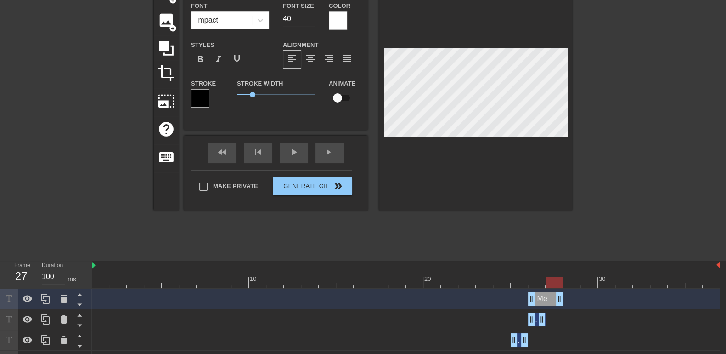
drag, startPoint x: 544, startPoint y: 299, endPoint x: 556, endPoint y: 298, distance: 12.1
drag, startPoint x: 533, startPoint y: 299, endPoint x: 544, endPoint y: 296, distance: 11.5
click at [545, 299] on div "Me drag_handle drag_handle" at bounding box center [406, 299] width 628 height 14
click at [43, 299] on icon at bounding box center [45, 298] width 11 height 11
drag, startPoint x: 560, startPoint y: 297, endPoint x: 571, endPoint y: 297, distance: 11.5
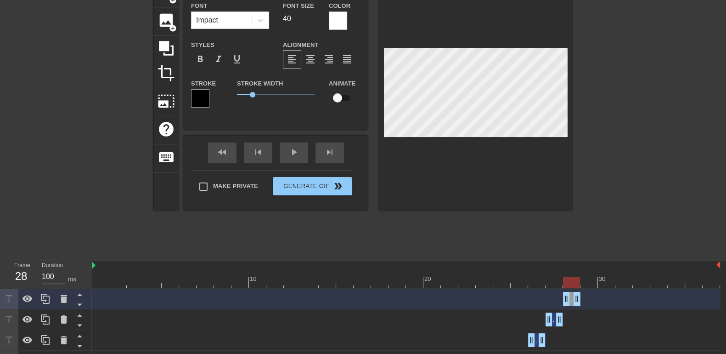
drag, startPoint x: 553, startPoint y: 299, endPoint x: 567, endPoint y: 298, distance: 14.3
click at [43, 304] on div at bounding box center [45, 298] width 18 height 20
drag, startPoint x: 574, startPoint y: 303, endPoint x: 567, endPoint y: 302, distance: 7.0
drag, startPoint x: 566, startPoint y: 301, endPoint x: 580, endPoint y: 300, distance: 13.8
click at [580, 300] on div "Me drag_handle drag_handle" at bounding box center [406, 299] width 628 height 14
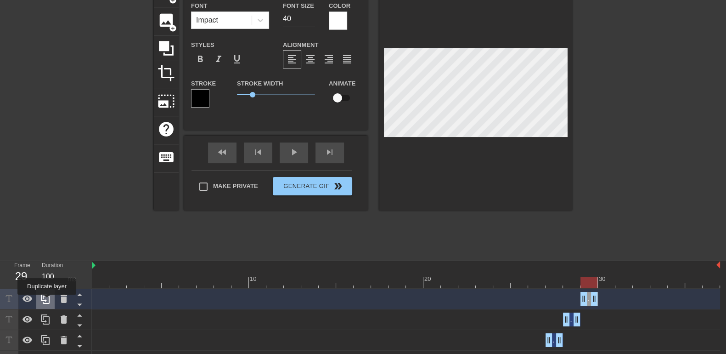
click at [47, 301] on icon at bounding box center [45, 298] width 11 height 11
drag, startPoint x: 595, startPoint y: 298, endPoint x: 606, endPoint y: 297, distance: 11.1
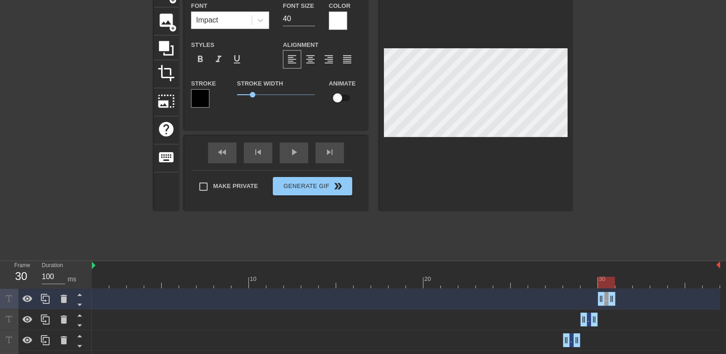
drag, startPoint x: 581, startPoint y: 299, endPoint x: 593, endPoint y: 299, distance: 12.4
click at [593, 299] on div "Me drag_handle drag_handle" at bounding box center [406, 299] width 628 height 14
click at [46, 301] on icon at bounding box center [45, 298] width 11 height 11
drag, startPoint x: 614, startPoint y: 300, endPoint x: 622, endPoint y: 299, distance: 8.8
drag, startPoint x: 597, startPoint y: 301, endPoint x: 609, endPoint y: 299, distance: 11.1
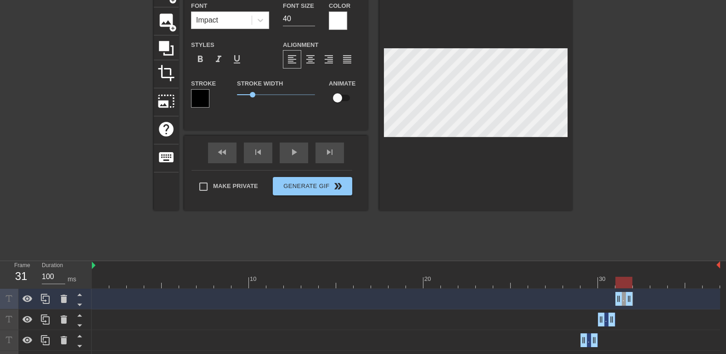
click at [609, 299] on div "Me drag_handle drag_handle" at bounding box center [406, 299] width 628 height 14
click at [45, 293] on div at bounding box center [45, 298] width 18 height 20
drag, startPoint x: 632, startPoint y: 297, endPoint x: 641, endPoint y: 295, distance: 9.0
drag, startPoint x: 616, startPoint y: 303, endPoint x: 629, endPoint y: 302, distance: 12.9
click at [629, 302] on div "Me drag_handle drag_handle" at bounding box center [406, 299] width 628 height 14
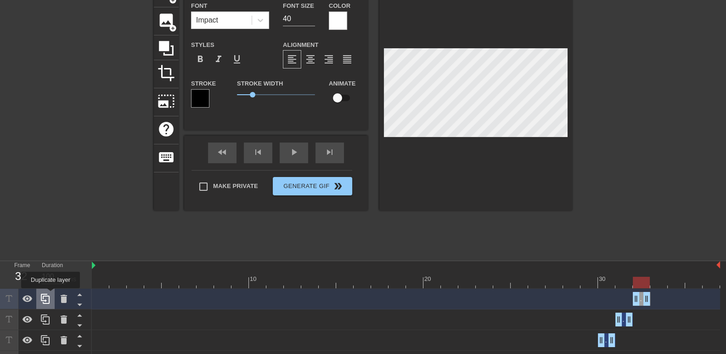
click at [51, 294] on icon at bounding box center [45, 298] width 11 height 11
drag, startPoint x: 648, startPoint y: 299, endPoint x: 658, endPoint y: 298, distance: 10.2
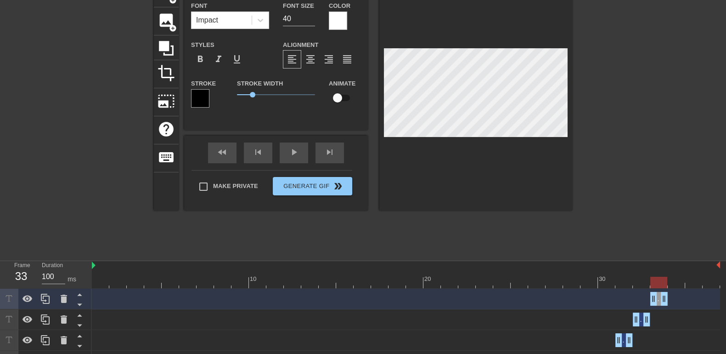
drag, startPoint x: 634, startPoint y: 302, endPoint x: 648, endPoint y: 301, distance: 13.8
click at [648, 301] on div "Me drag_handle drag_handle" at bounding box center [406, 299] width 628 height 14
click at [45, 294] on icon at bounding box center [45, 298] width 9 height 10
drag, startPoint x: 666, startPoint y: 300, endPoint x: 677, endPoint y: 299, distance: 11.1
drag, startPoint x: 654, startPoint y: 301, endPoint x: 665, endPoint y: 300, distance: 12.0
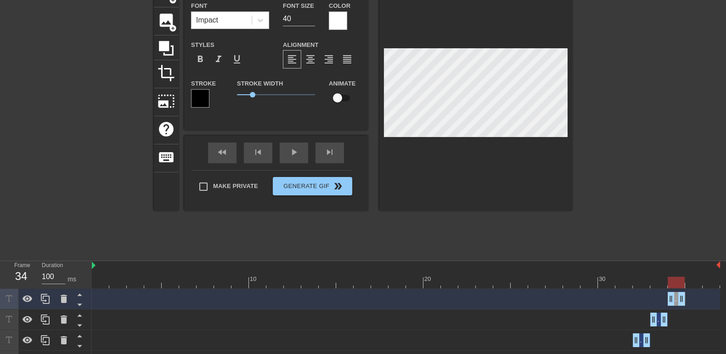
click at [665, 300] on div "Me drag_handle drag_handle" at bounding box center [406, 299] width 628 height 14
click at [48, 296] on icon at bounding box center [45, 298] width 9 height 10
drag, startPoint x: 680, startPoint y: 299, endPoint x: 690, endPoint y: 298, distance: 9.7
drag, startPoint x: 673, startPoint y: 298, endPoint x: 684, endPoint y: 298, distance: 11.0
click at [684, 298] on div "Me drag_handle drag_handle" at bounding box center [406, 299] width 628 height 14
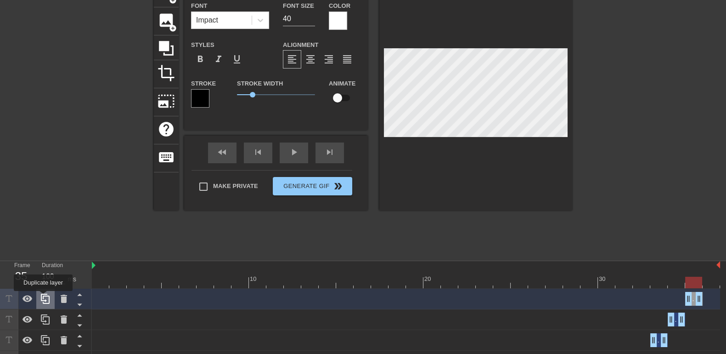
click at [43, 297] on icon at bounding box center [45, 298] width 9 height 10
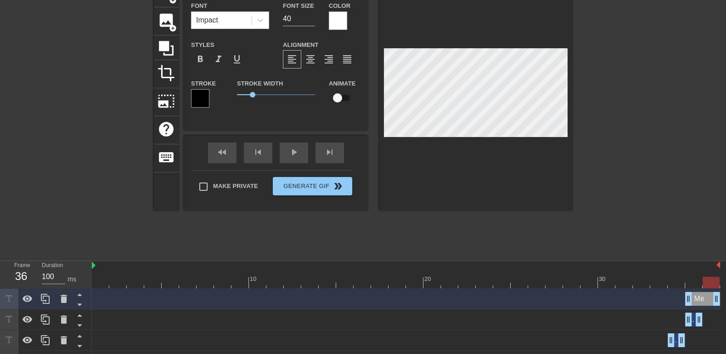
drag, startPoint x: 699, startPoint y: 298, endPoint x: 710, endPoint y: 297, distance: 11.0
drag, startPoint x: 690, startPoint y: 299, endPoint x: 700, endPoint y: 299, distance: 10.1
click at [700, 299] on div "Me drag_handle drag_handle" at bounding box center [406, 299] width 628 height 14
click at [46, 299] on icon at bounding box center [45, 298] width 11 height 11
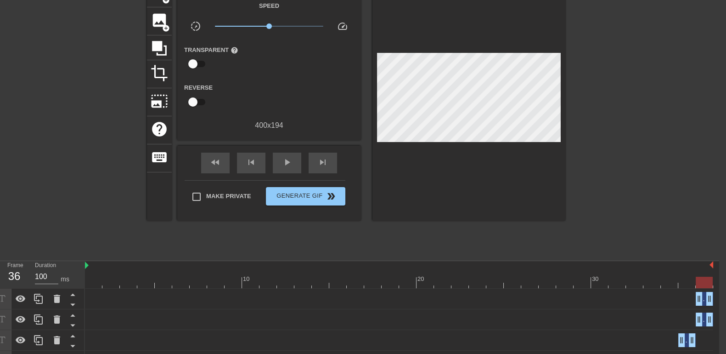
drag, startPoint x: 709, startPoint y: 302, endPoint x: 721, endPoint y: 301, distance: 12.0
drag, startPoint x: 709, startPoint y: 300, endPoint x: 727, endPoint y: 300, distance: 18.8
click at [54, 299] on icon at bounding box center [57, 298] width 6 height 8
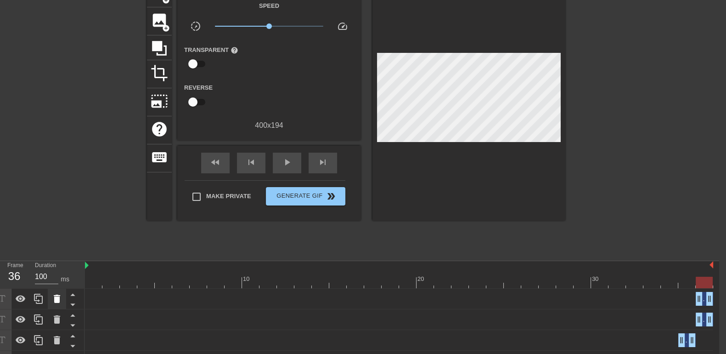
scroll to position [57, 0]
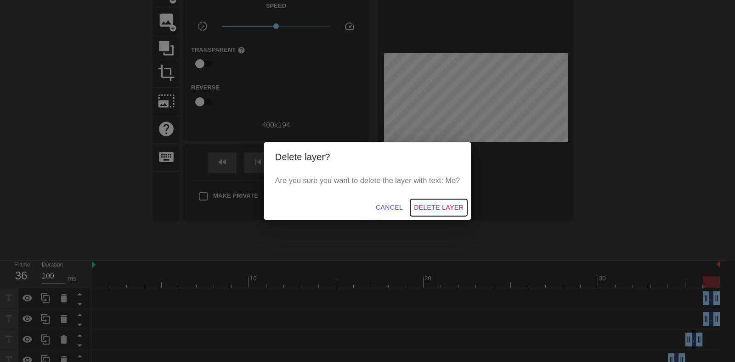
click at [454, 209] on span "Delete Layer" at bounding box center [439, 207] width 50 height 11
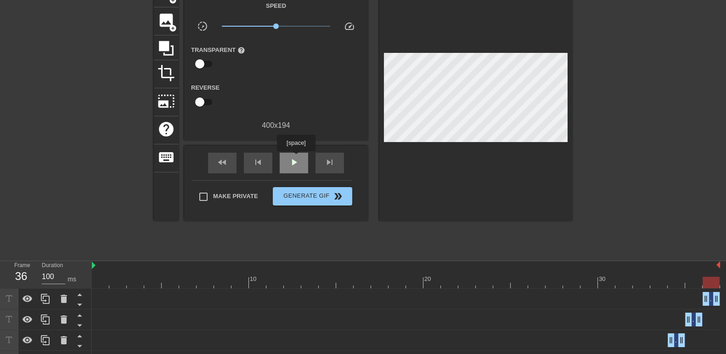
click at [296, 158] on span "play_arrow" at bounding box center [293, 162] width 11 height 11
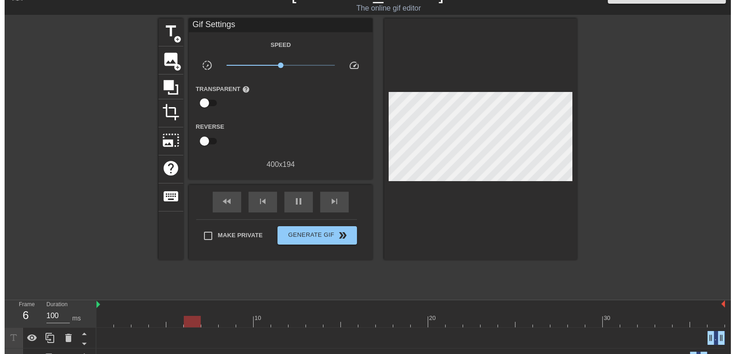
scroll to position [0, 0]
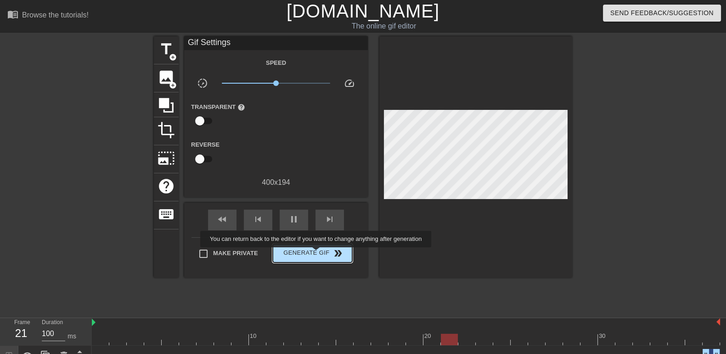
click at [317, 254] on span "Generate Gif double_arrow" at bounding box center [312, 253] width 72 height 11
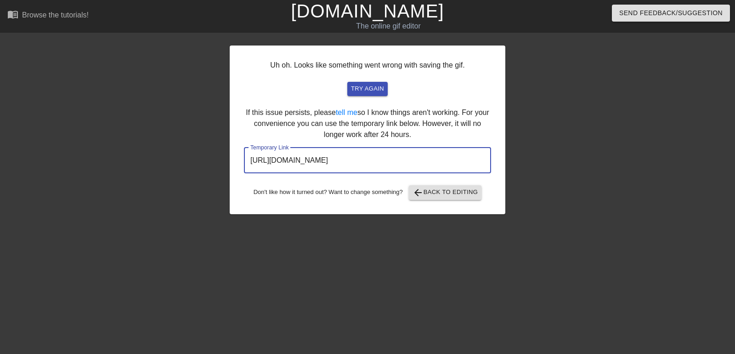
drag, startPoint x: 424, startPoint y: 161, endPoint x: 223, endPoint y: 154, distance: 200.8
click at [223, 154] on div "Uh oh. Looks like something went wrong with saving the gif. try again If this i…" at bounding box center [367, 174] width 735 height 276
